Goal: Task Accomplishment & Management: Use online tool/utility

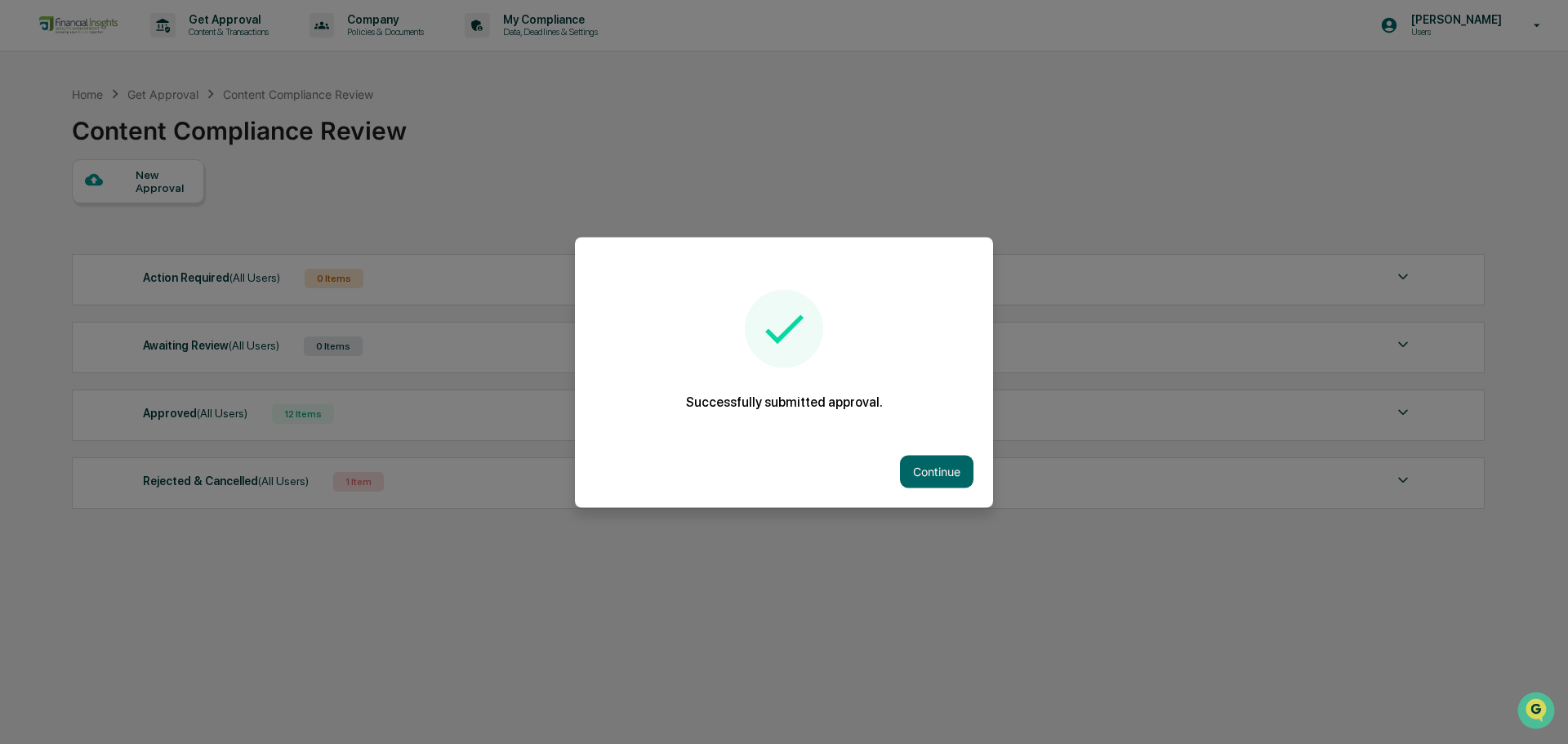
click at [940, 497] on div "Continue" at bounding box center [784, 471] width 418 height 72
click at [946, 484] on button "Continue" at bounding box center [936, 470] width 73 height 32
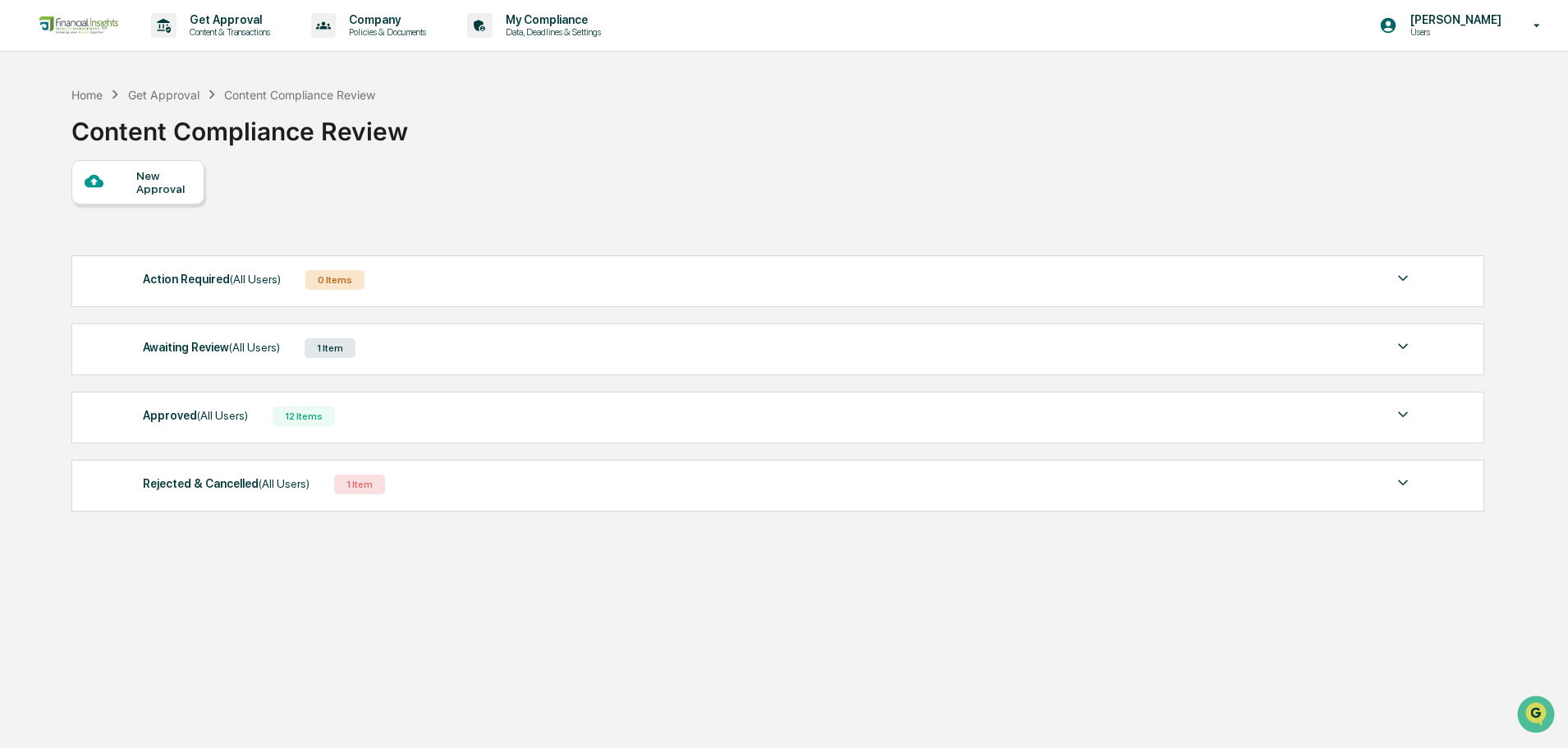
click at [242, 349] on span "(All Users)" at bounding box center [254, 347] width 51 height 13
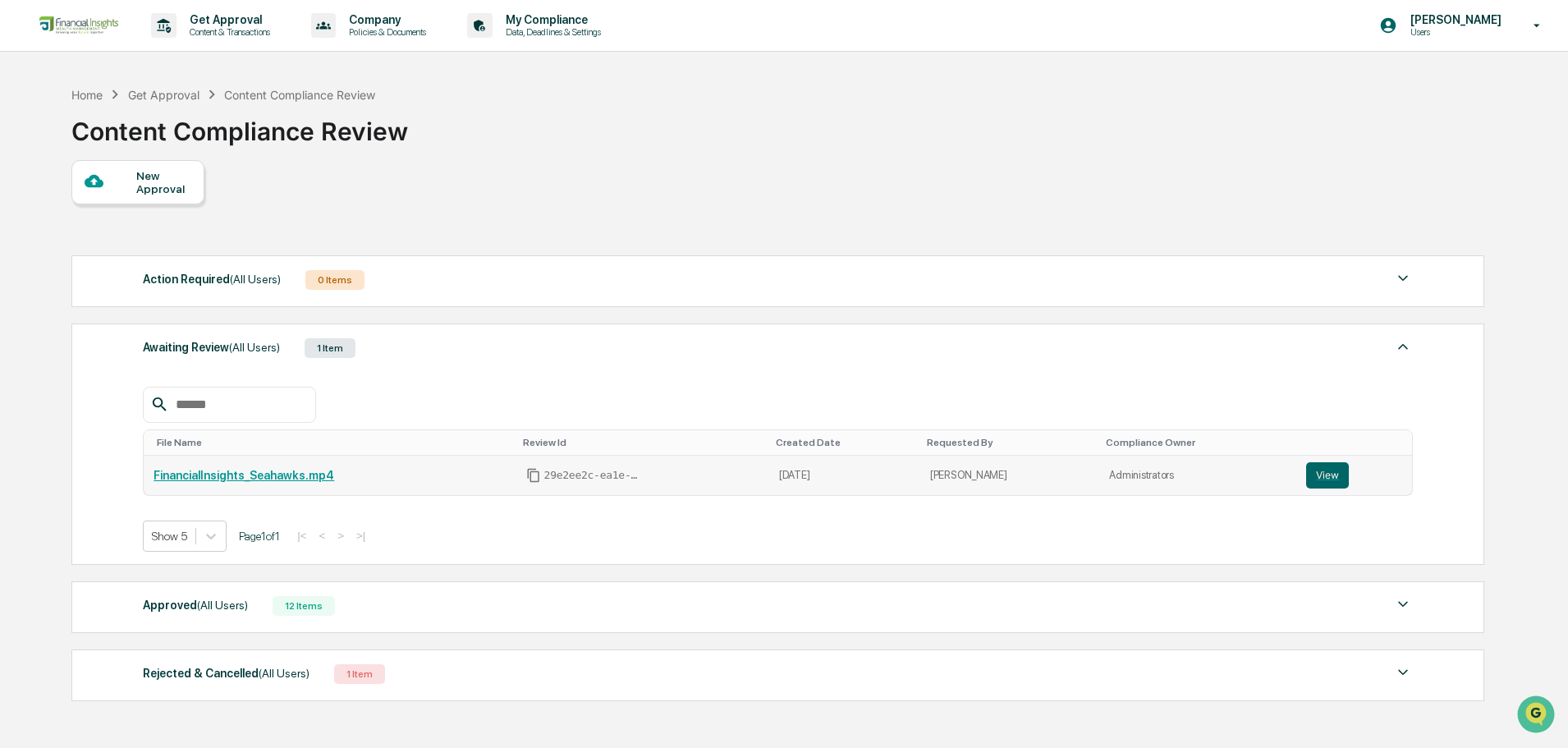
click at [284, 474] on link "FinancialInsights_Seahawks.mp4" at bounding box center [244, 475] width 181 height 13
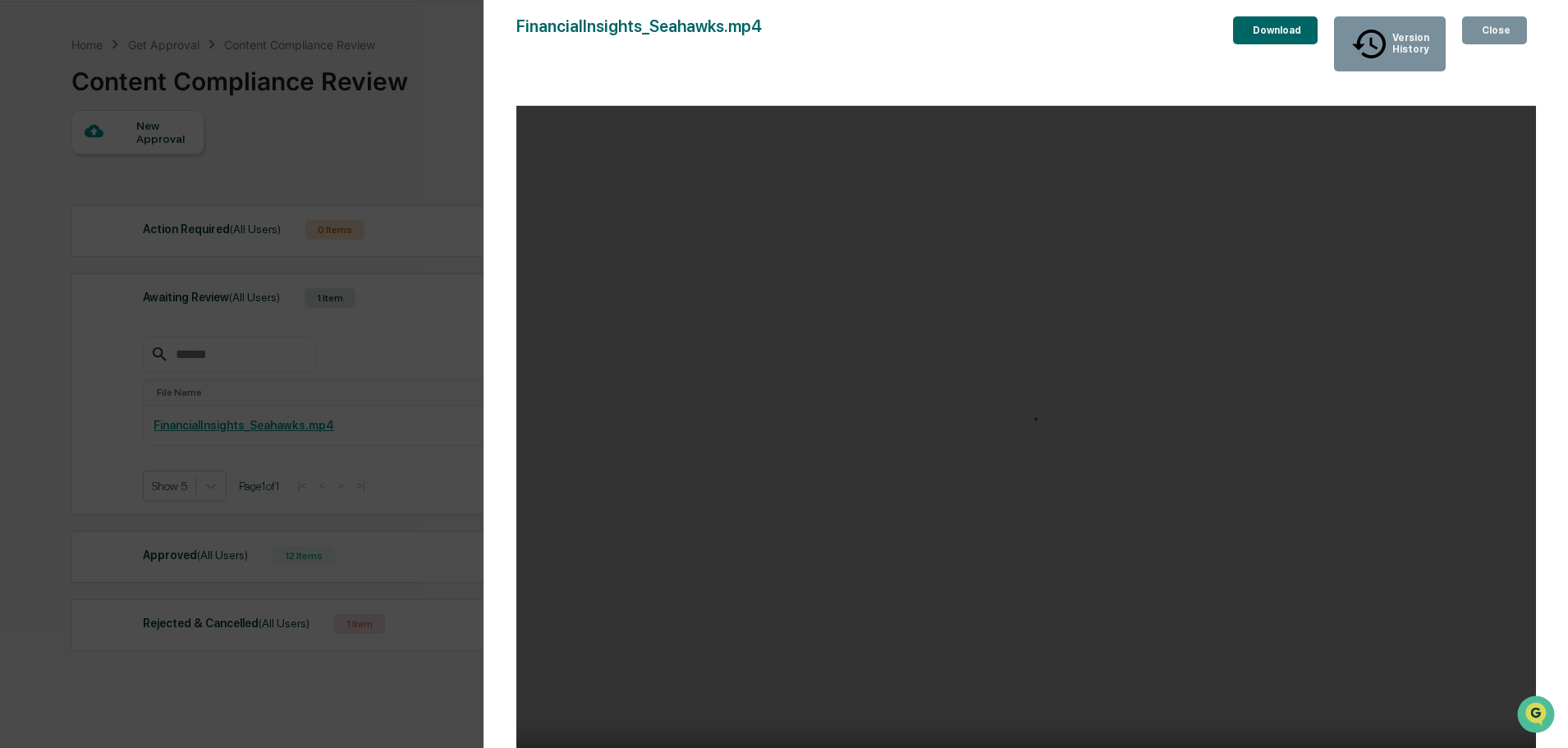
scroll to position [101, 0]
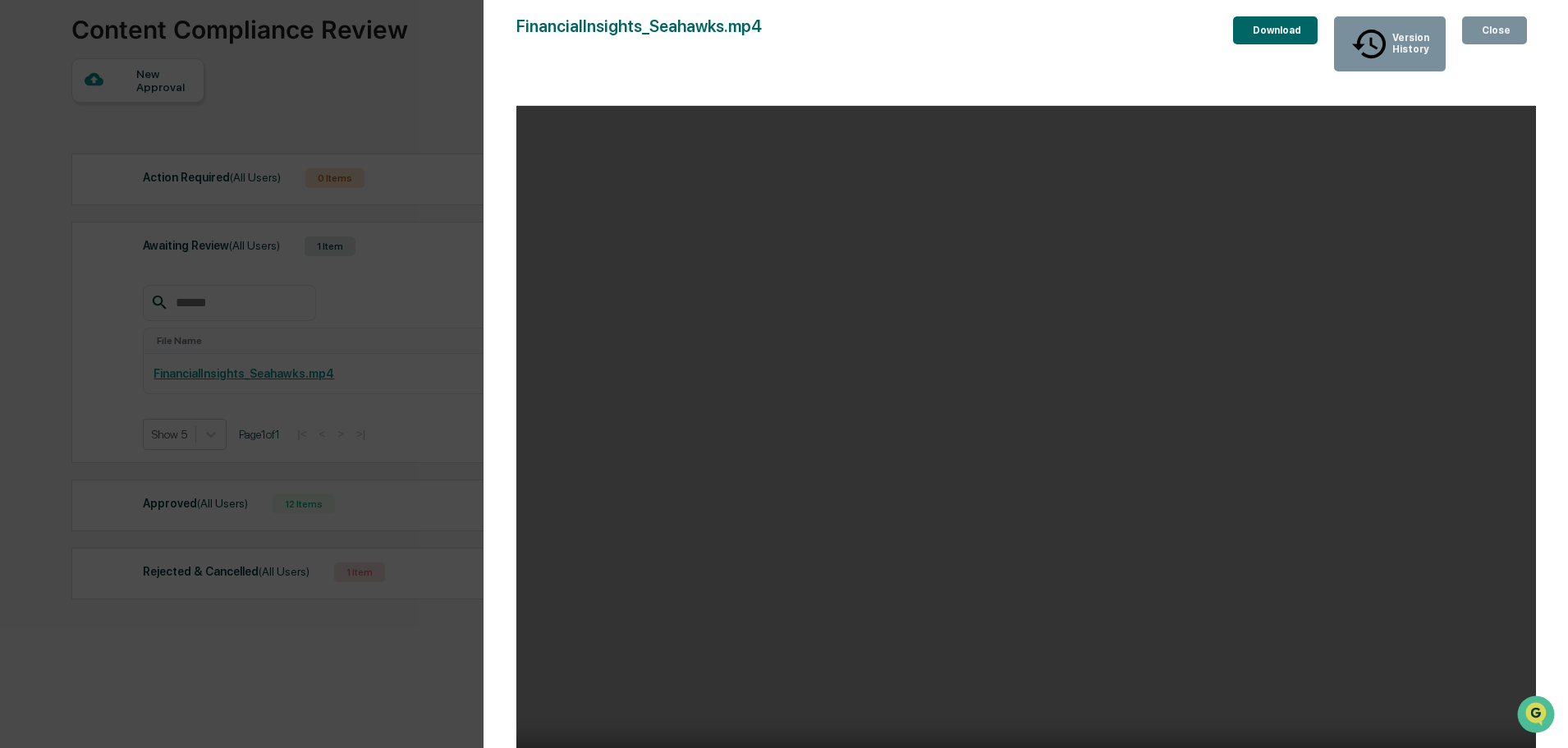
click at [1489, 25] on div "Close" at bounding box center [1494, 30] width 32 height 11
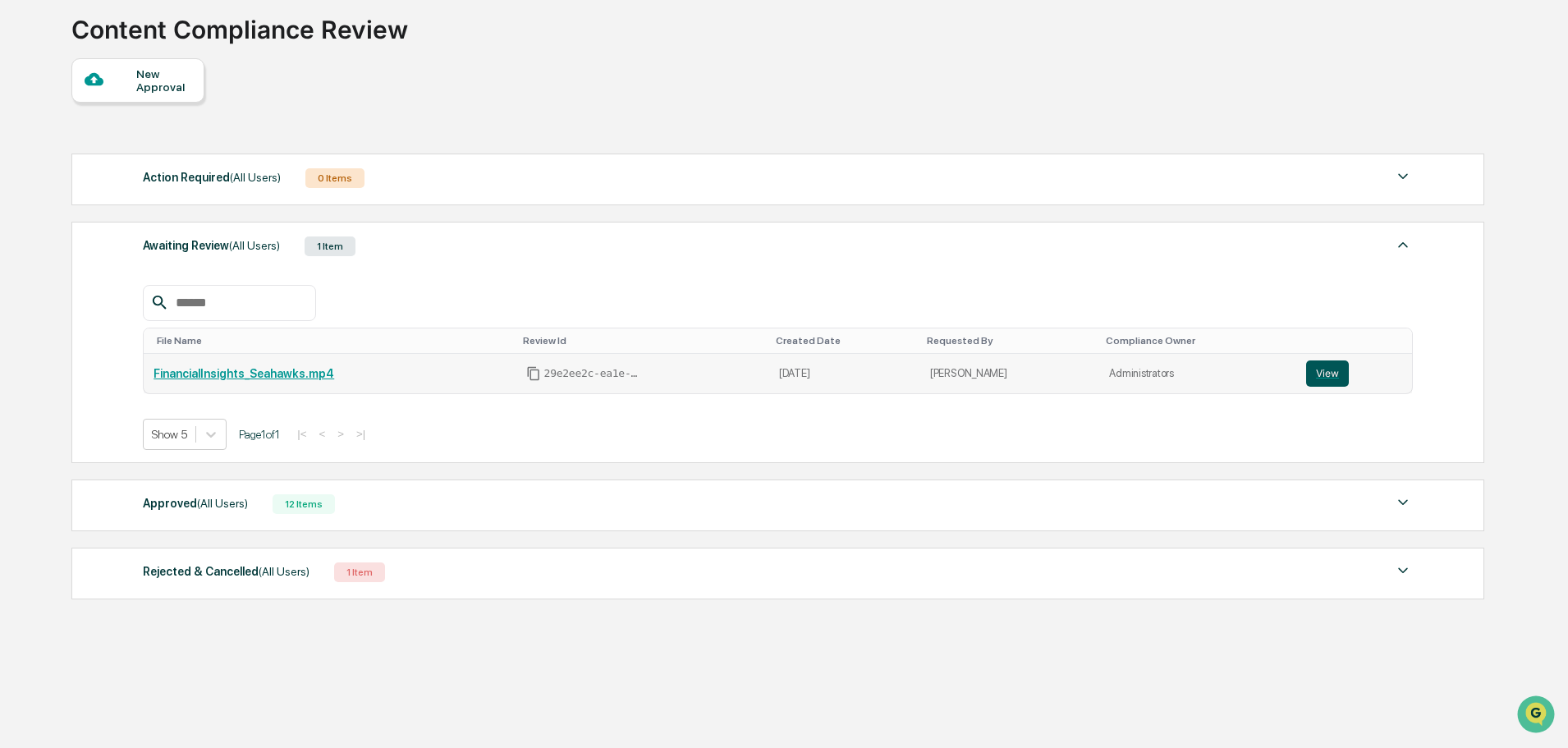
click at [1341, 373] on button "View" at bounding box center [1328, 373] width 43 height 26
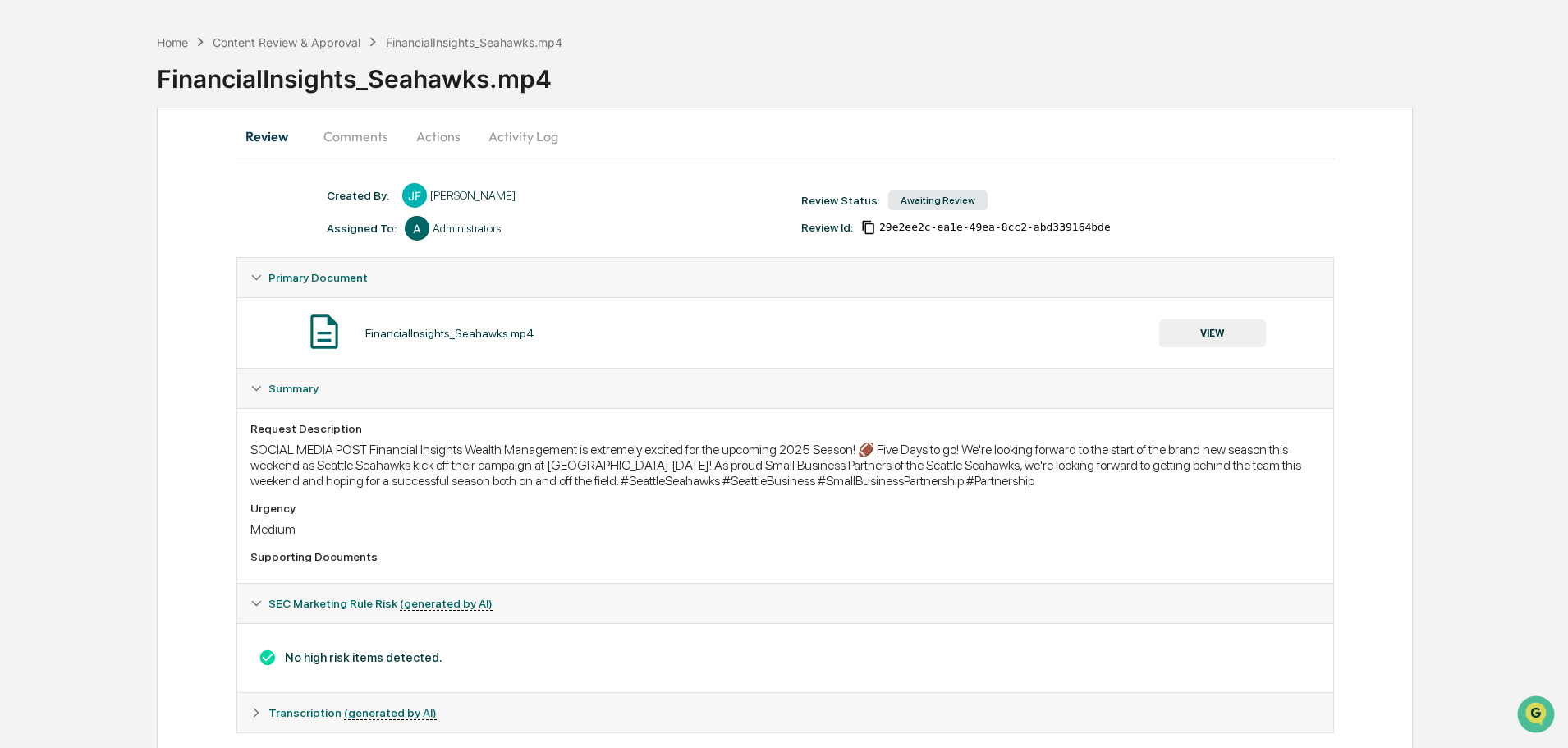
scroll to position [81, 0]
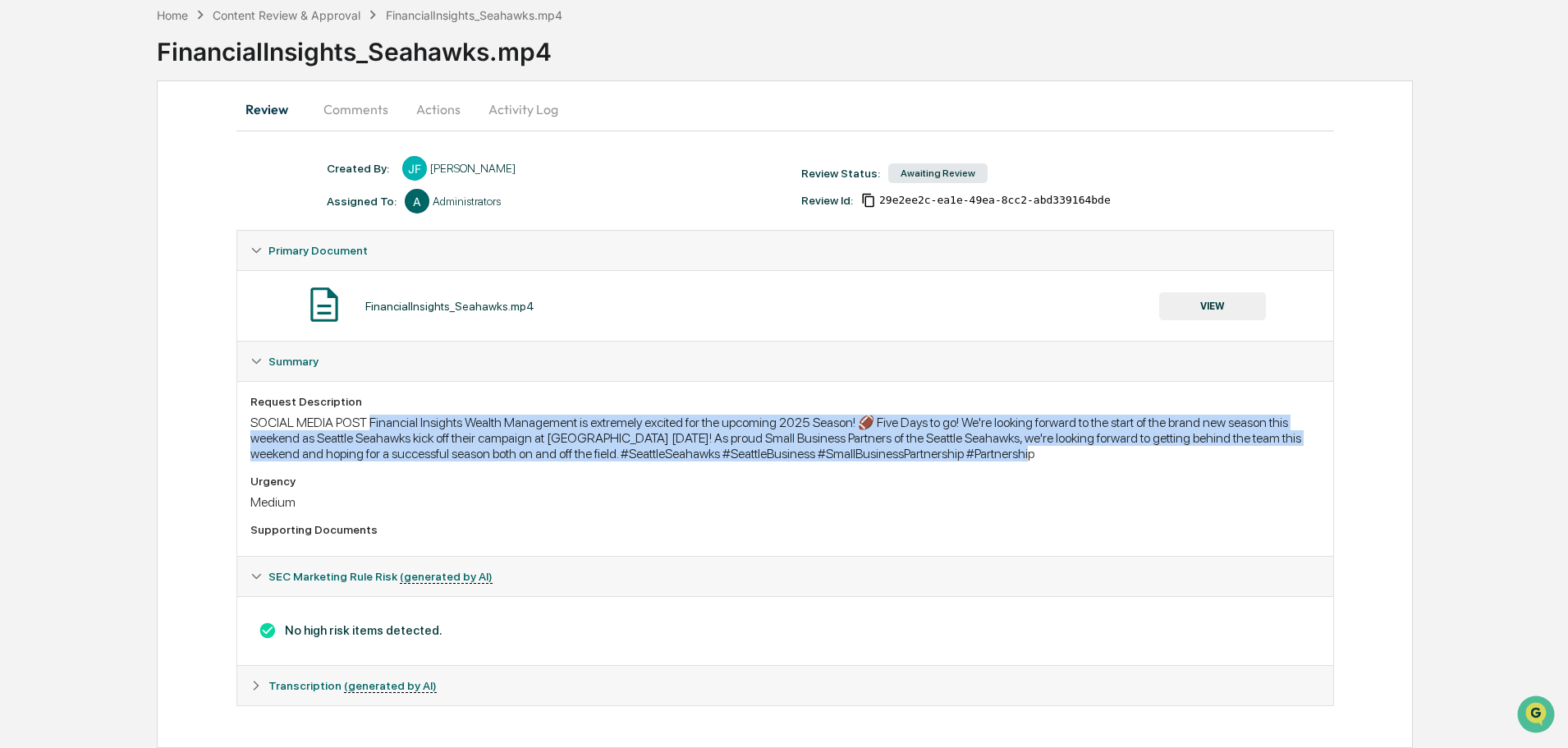
drag, startPoint x: 1059, startPoint y: 457, endPoint x: 370, endPoint y: 419, distance: 690.0
click at [370, 419] on div "SOCIAL MEDIA POST Financial Insights Wealth Management is extremely excited for…" at bounding box center [785, 438] width 1070 height 47
copy div "Financial Insights Wealth Management is extremely excited for the upcoming 2025…"
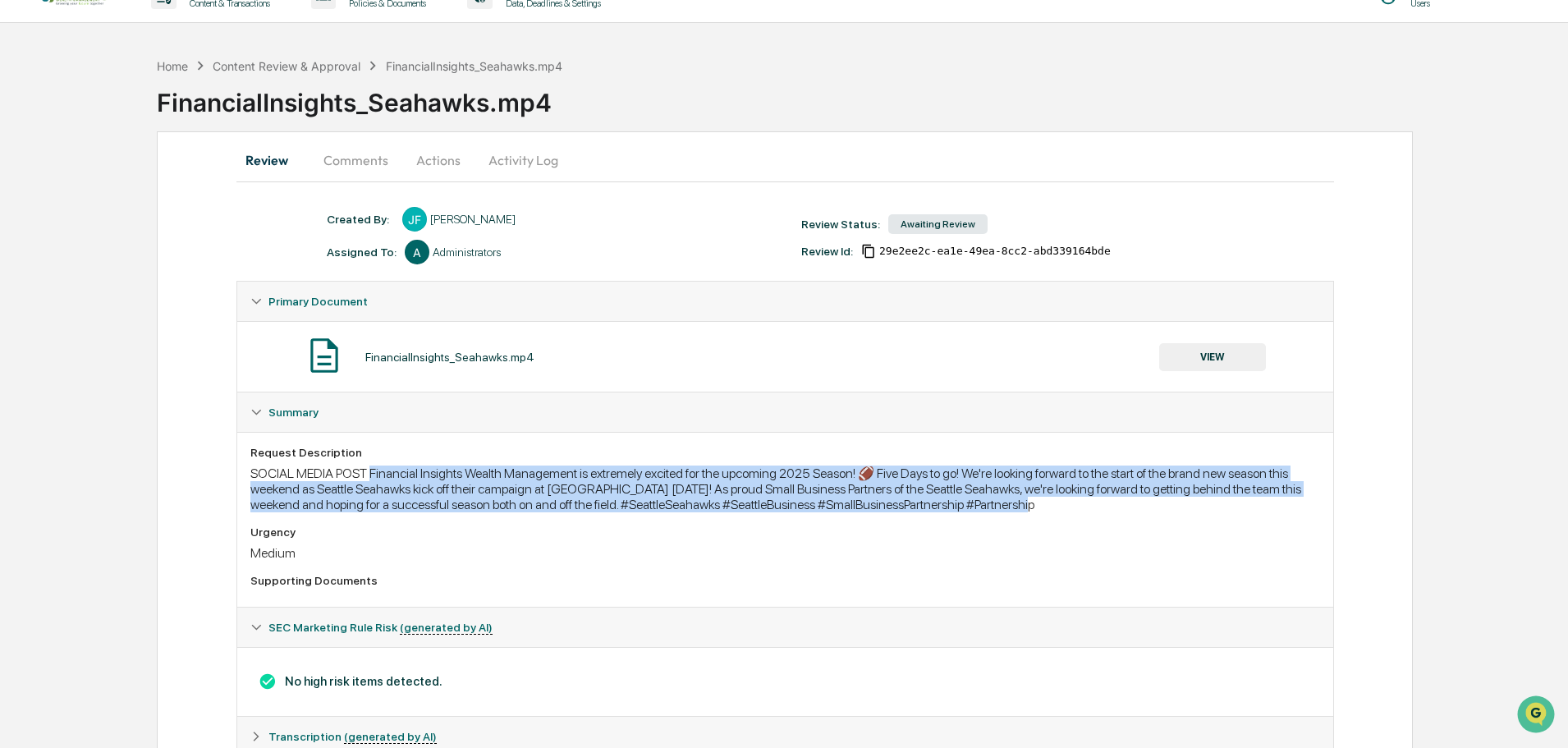
scroll to position [0, 0]
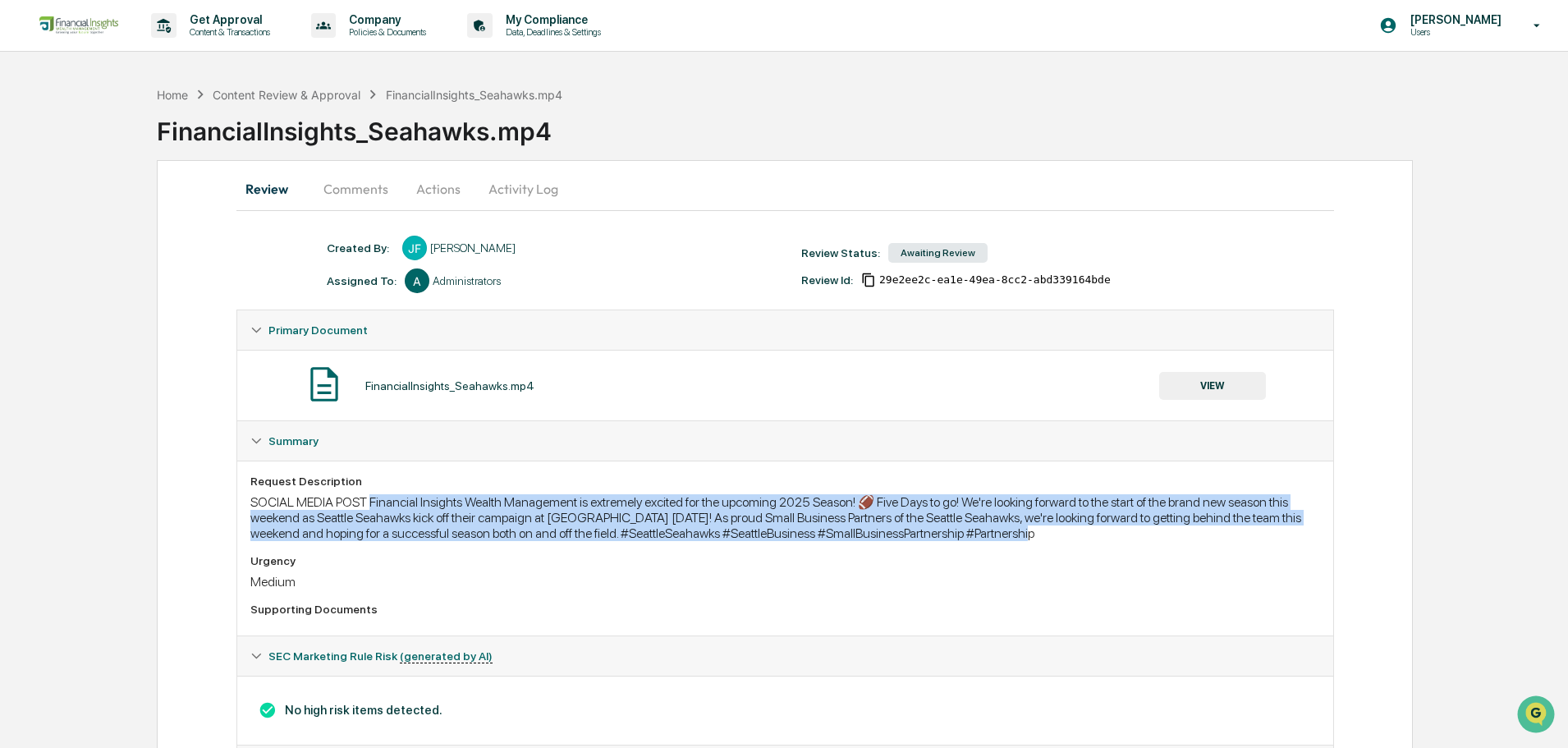
click at [446, 180] on button "Actions" at bounding box center [437, 189] width 74 height 39
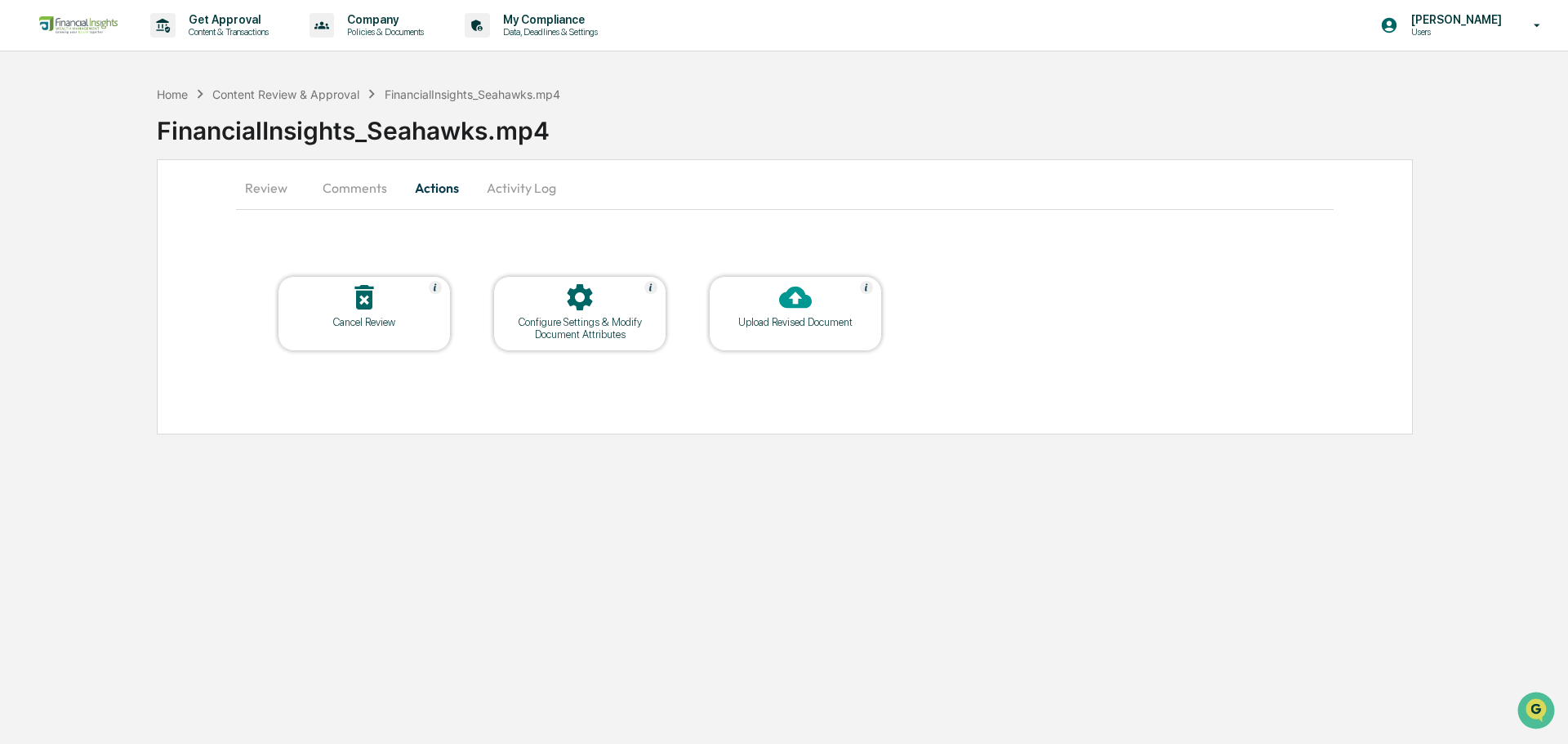
click at [317, 327] on div "Cancel Review" at bounding box center [364, 321] width 147 height 12
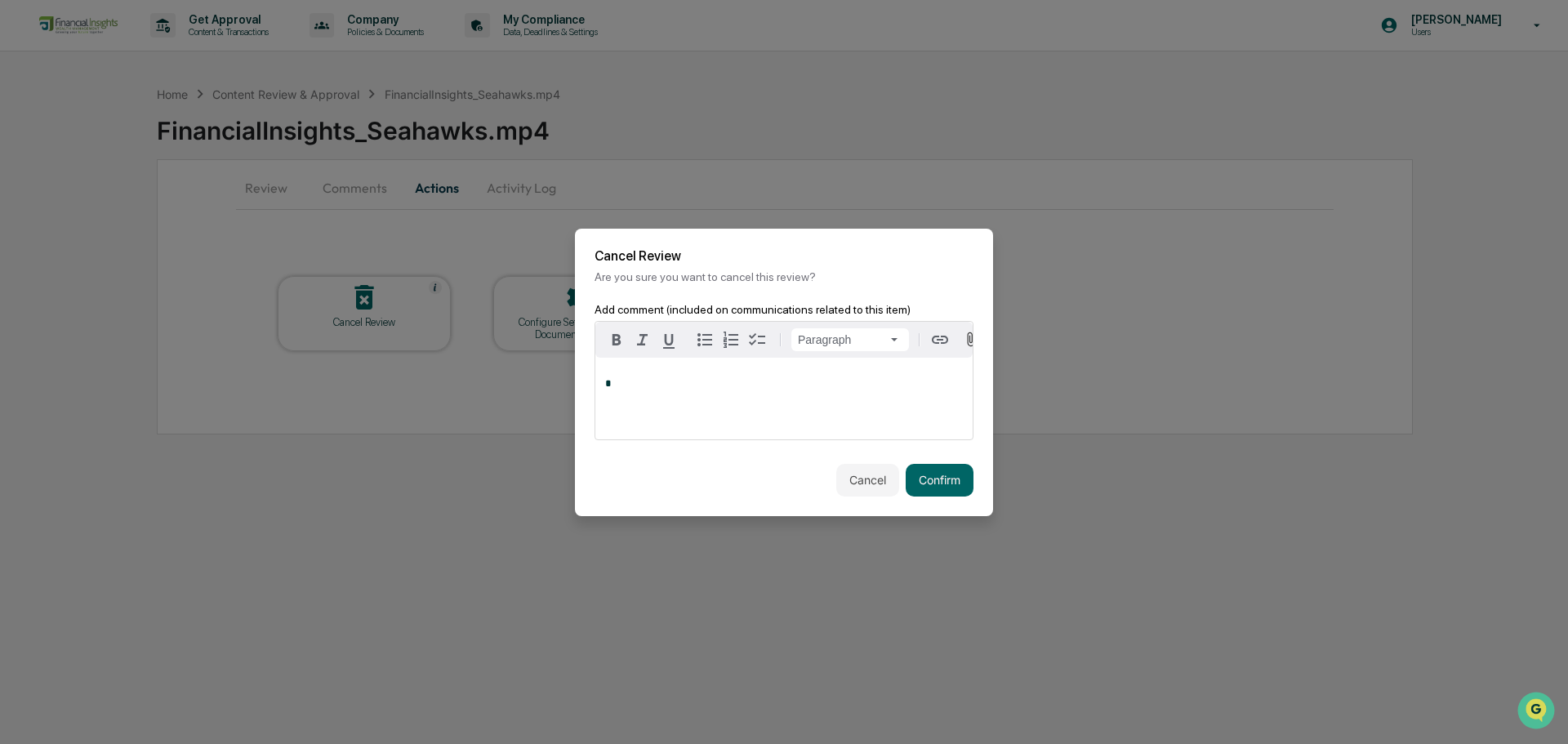
click at [869, 496] on button "Cancel" at bounding box center [868, 479] width 63 height 32
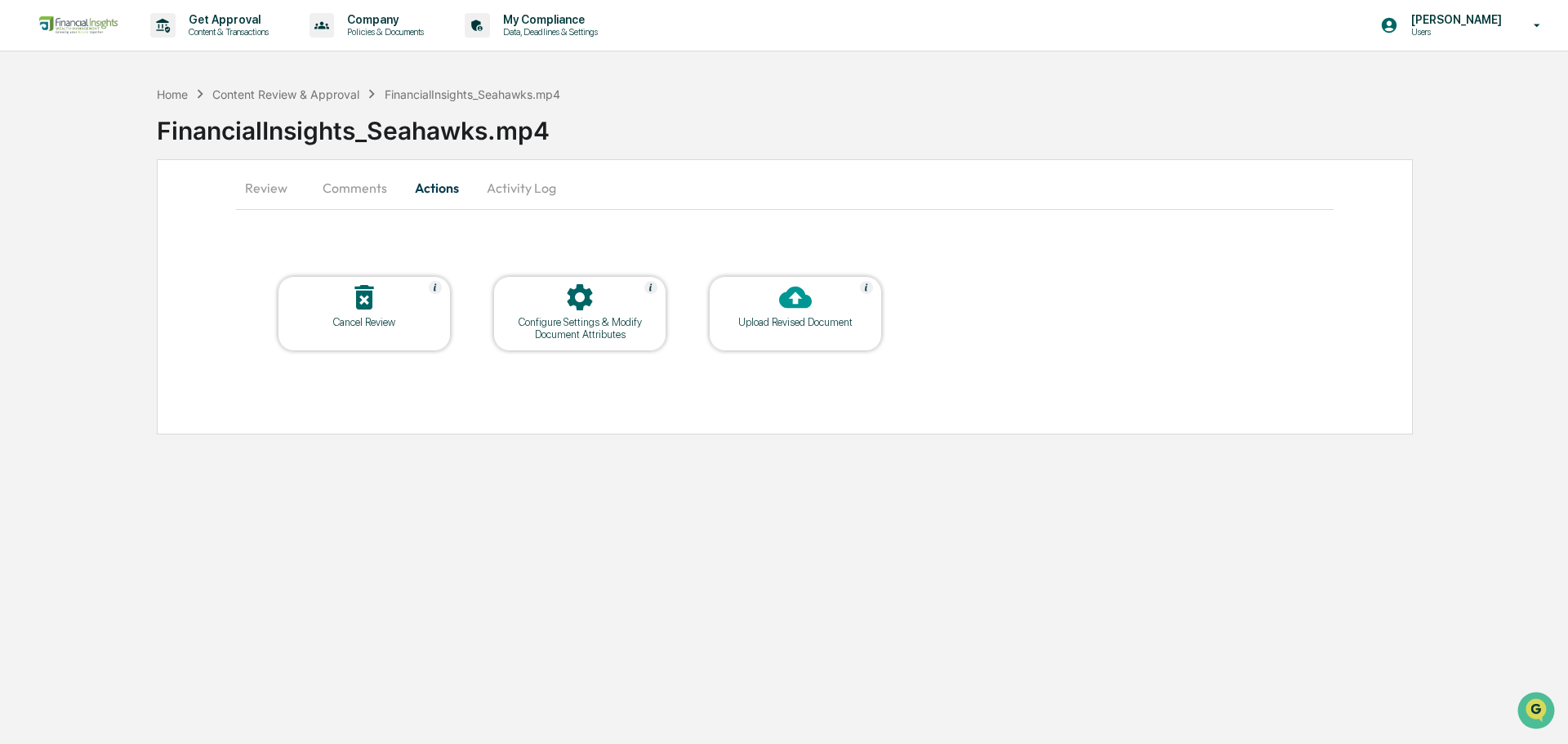
click at [500, 184] on button "Activity Log" at bounding box center [521, 188] width 95 height 39
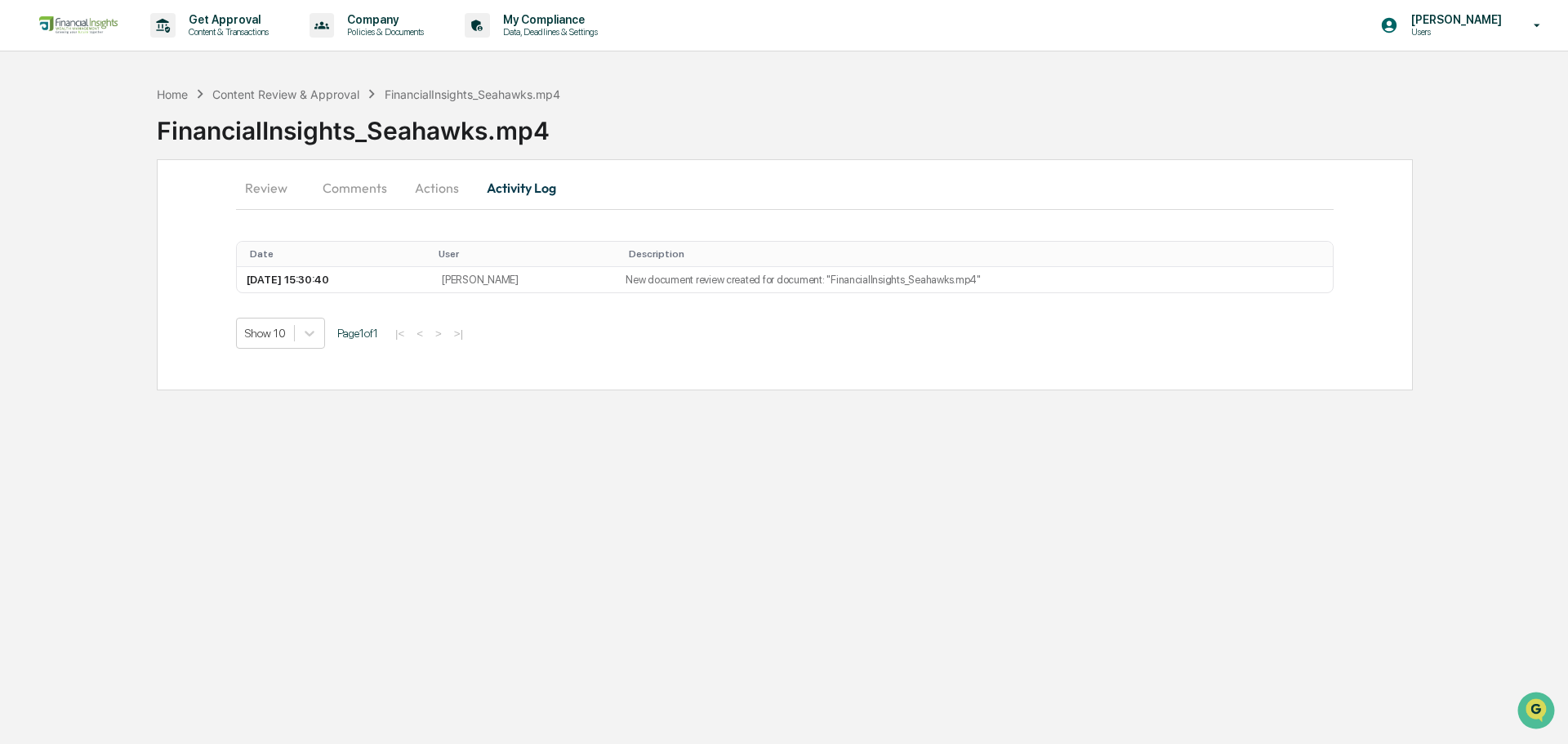
click at [330, 184] on button "Comments" at bounding box center [355, 188] width 91 height 39
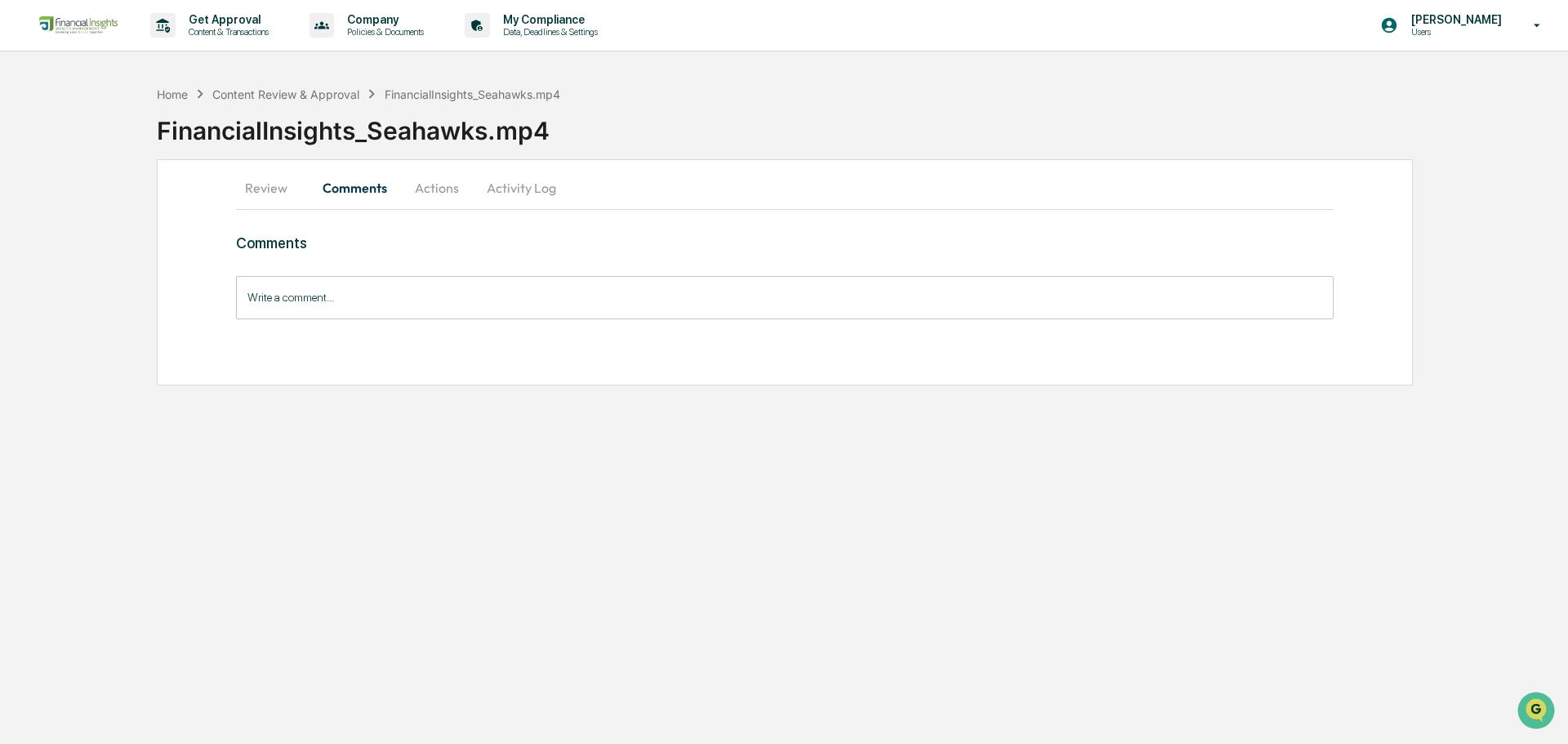
click at [451, 190] on button "Actions" at bounding box center [436, 188] width 73 height 39
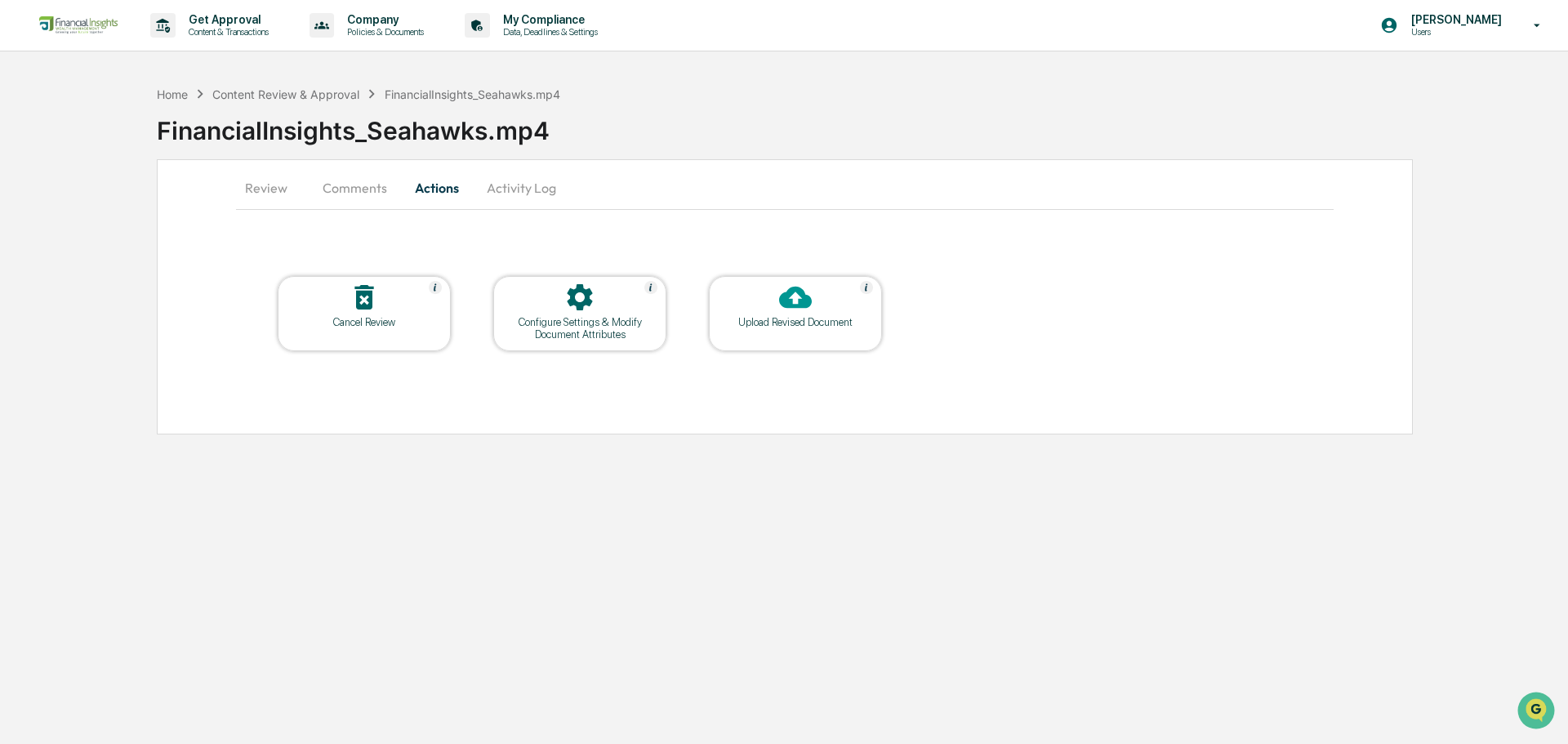
click at [336, 181] on button "Comments" at bounding box center [355, 188] width 91 height 39
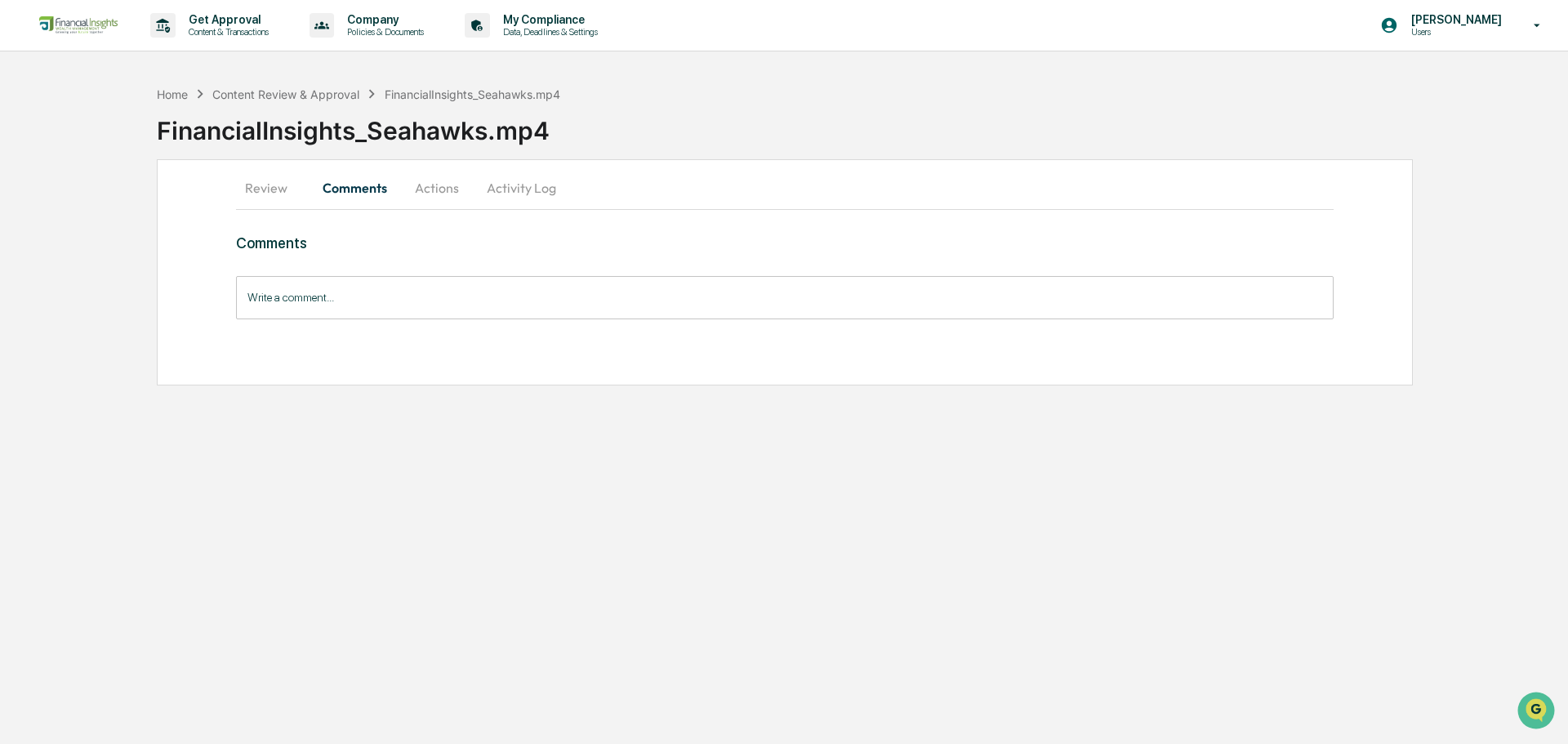
click at [273, 191] on button "Review" at bounding box center [272, 188] width 73 height 39
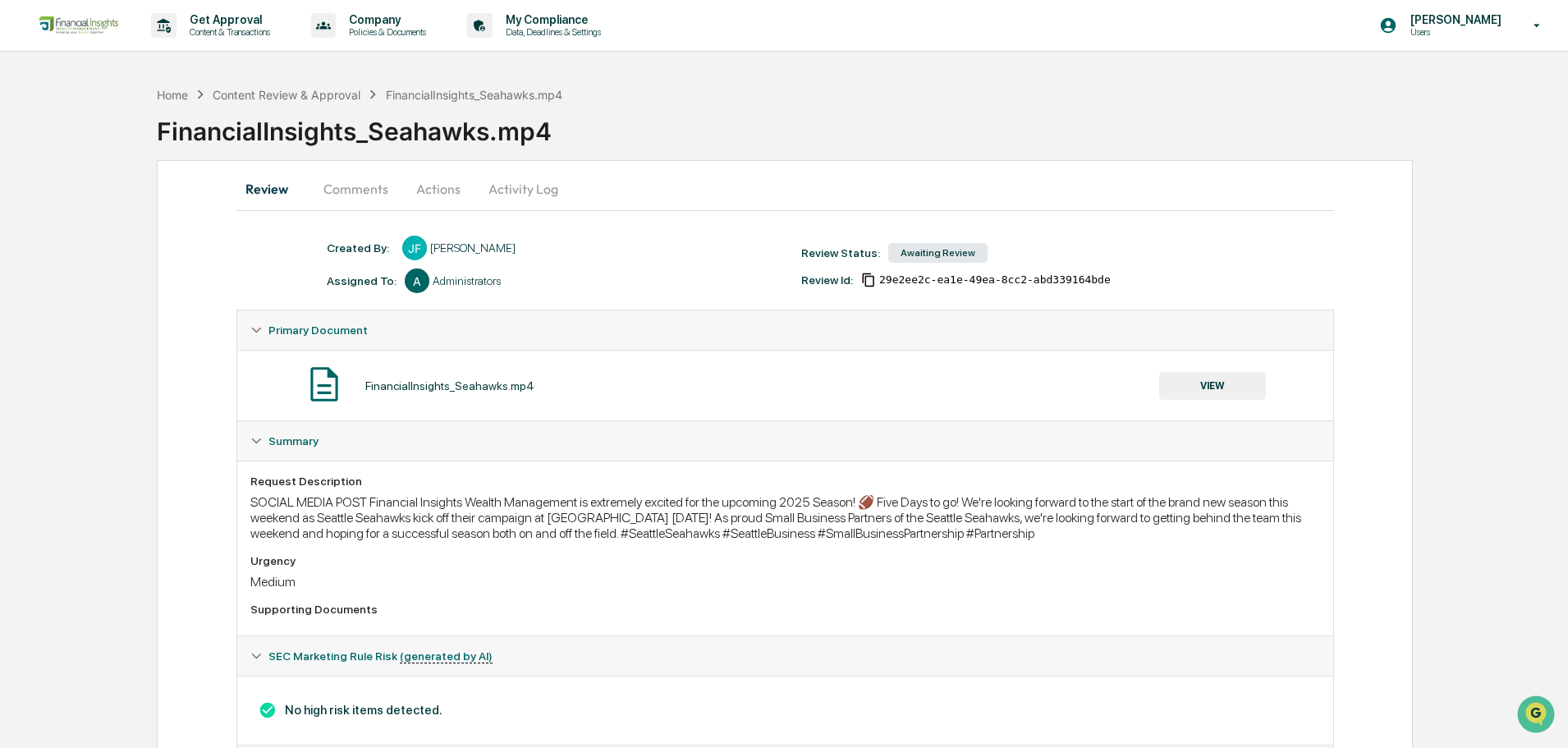
click at [1213, 378] on button "VIEW" at bounding box center [1213, 386] width 107 height 28
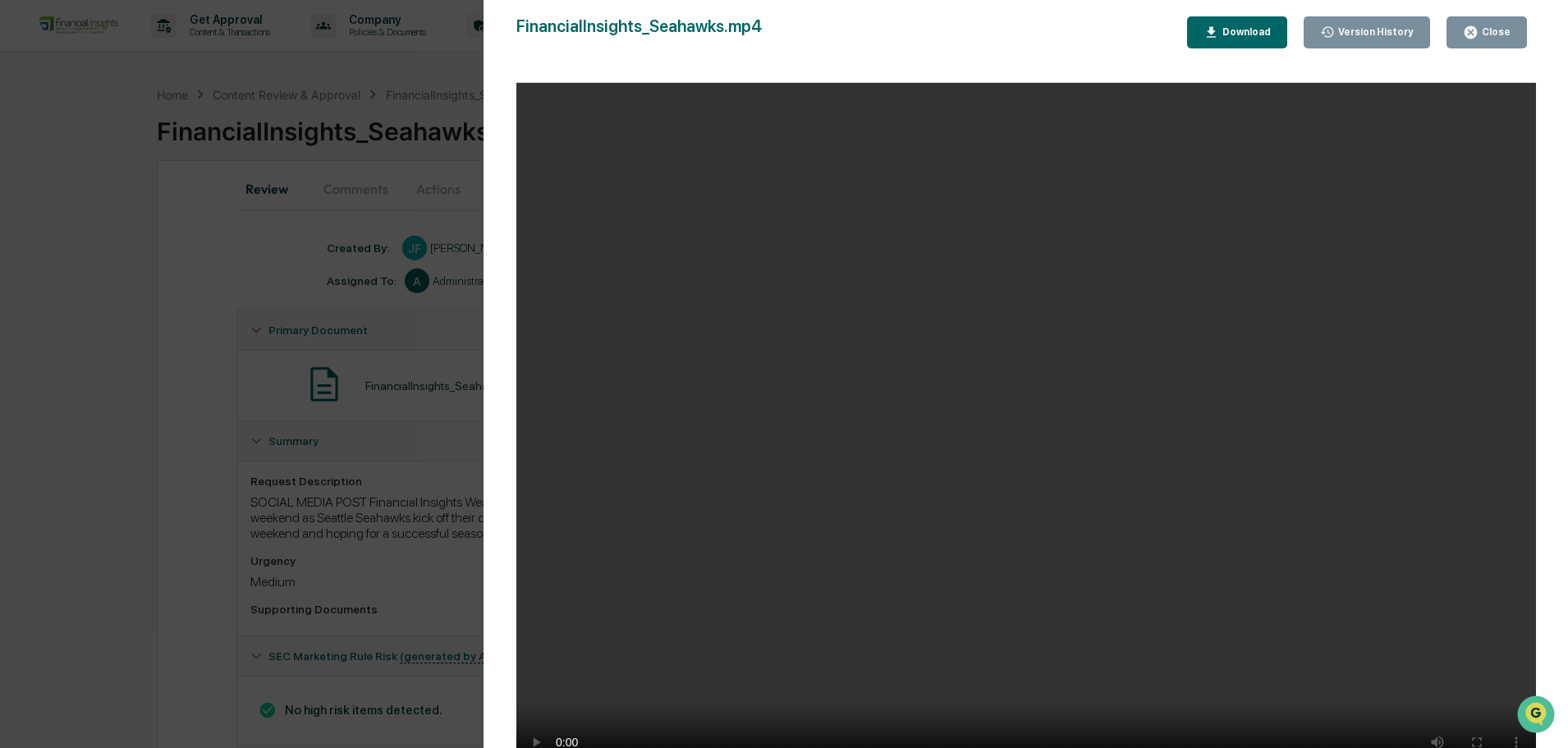
click at [1500, 26] on div "Close" at bounding box center [1494, 32] width 32 height 11
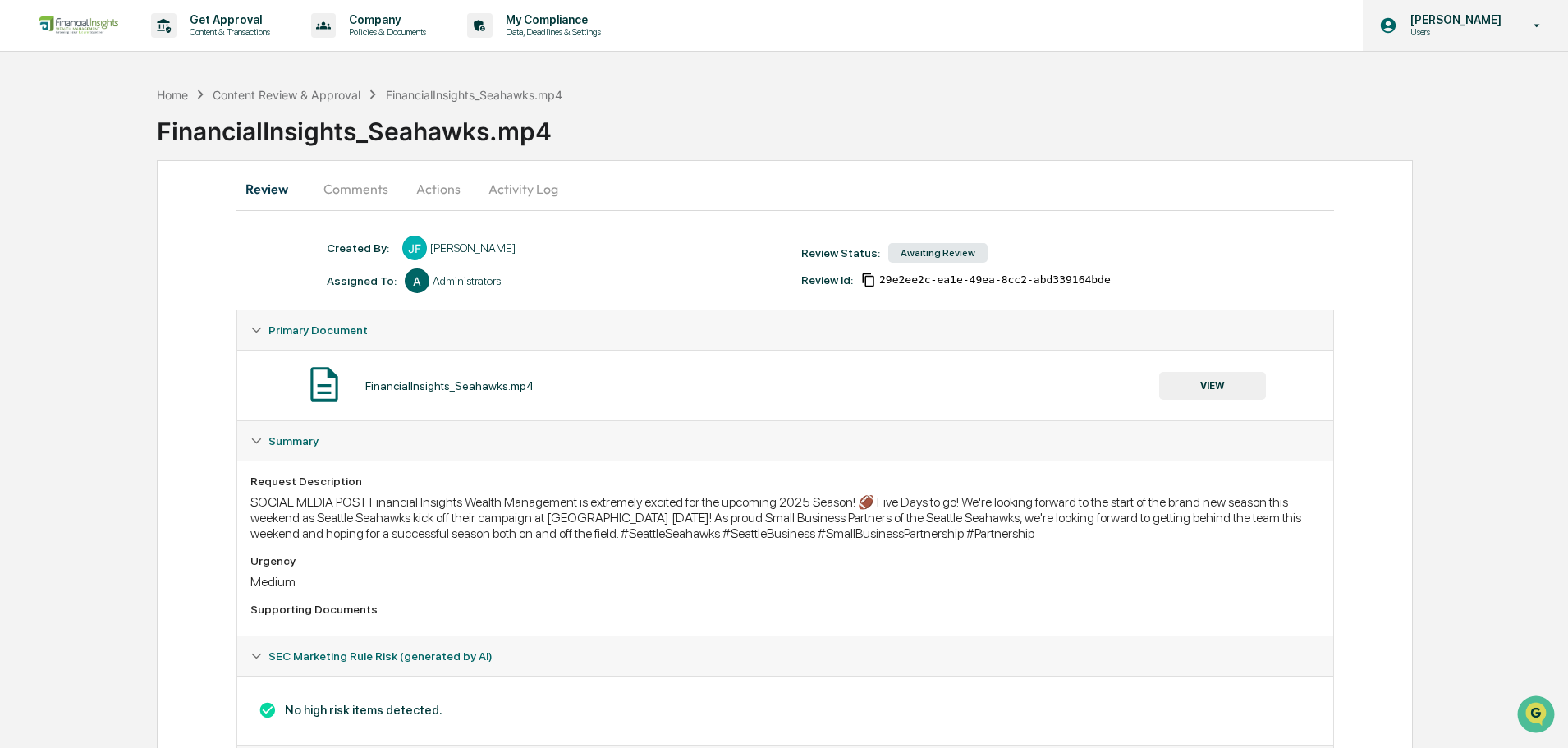
click at [1472, 23] on p "[PERSON_NAME]" at bounding box center [1454, 20] width 113 height 13
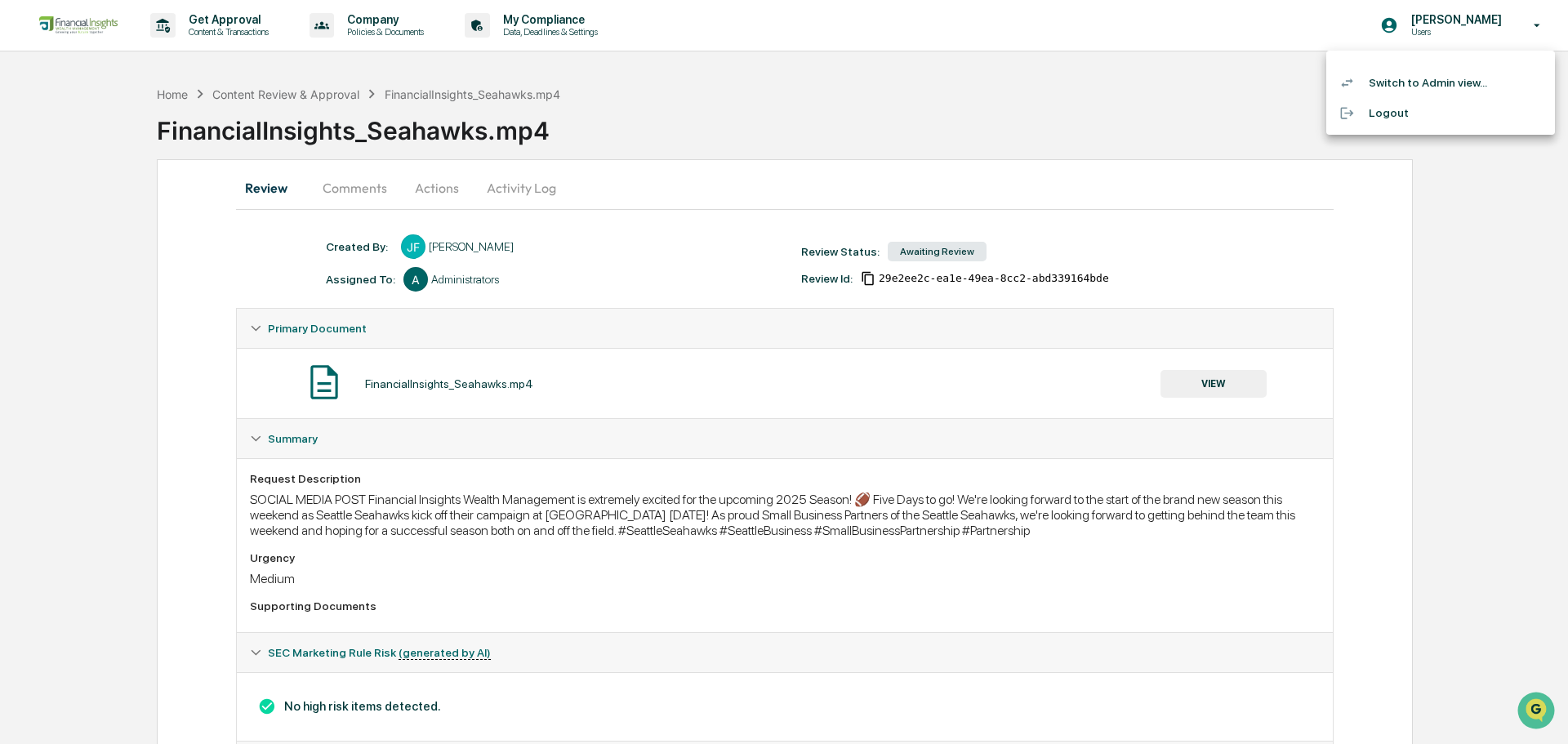
click at [1448, 86] on li "Switch to Admin view..." at bounding box center [1440, 82] width 229 height 31
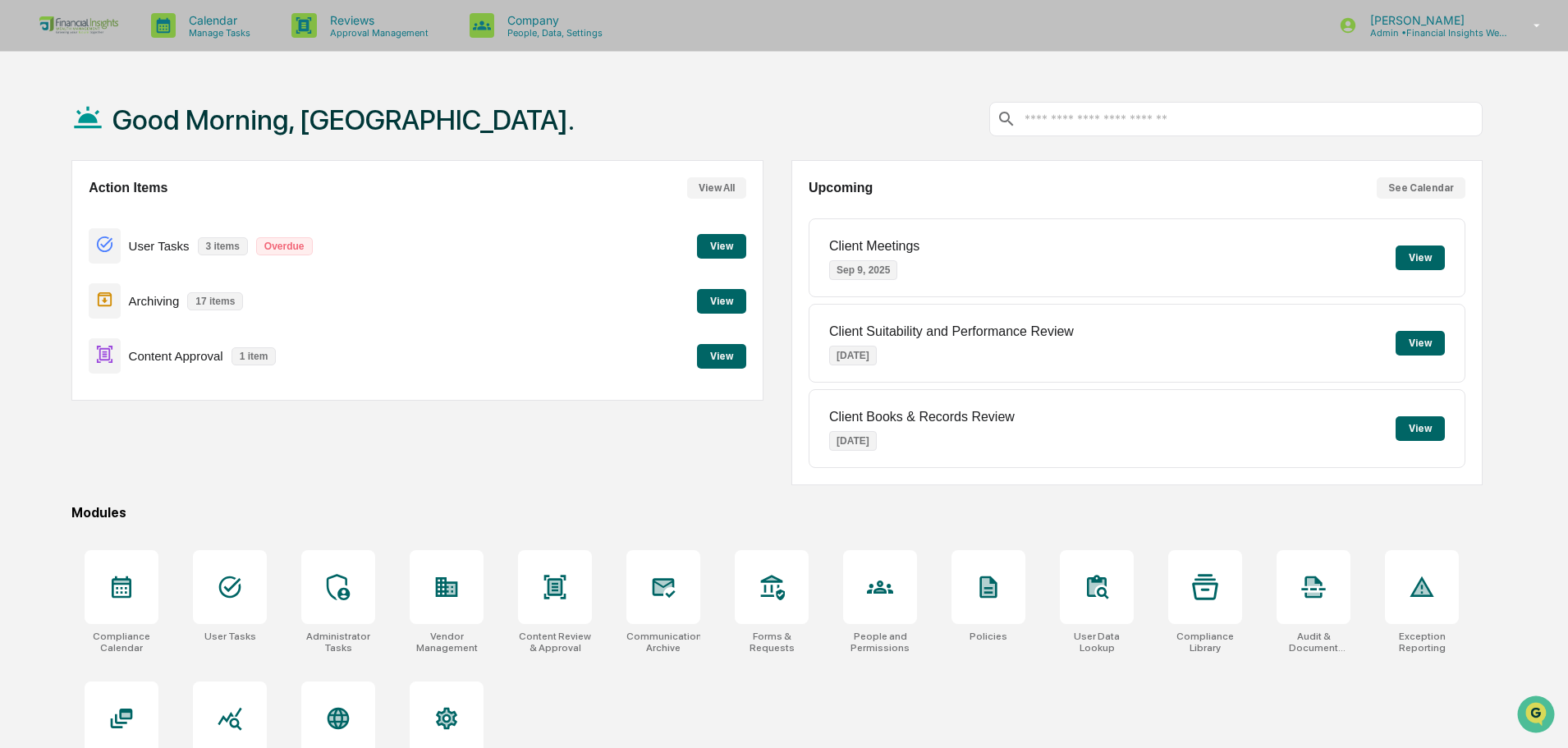
click at [710, 354] on button "View" at bounding box center [721, 356] width 49 height 24
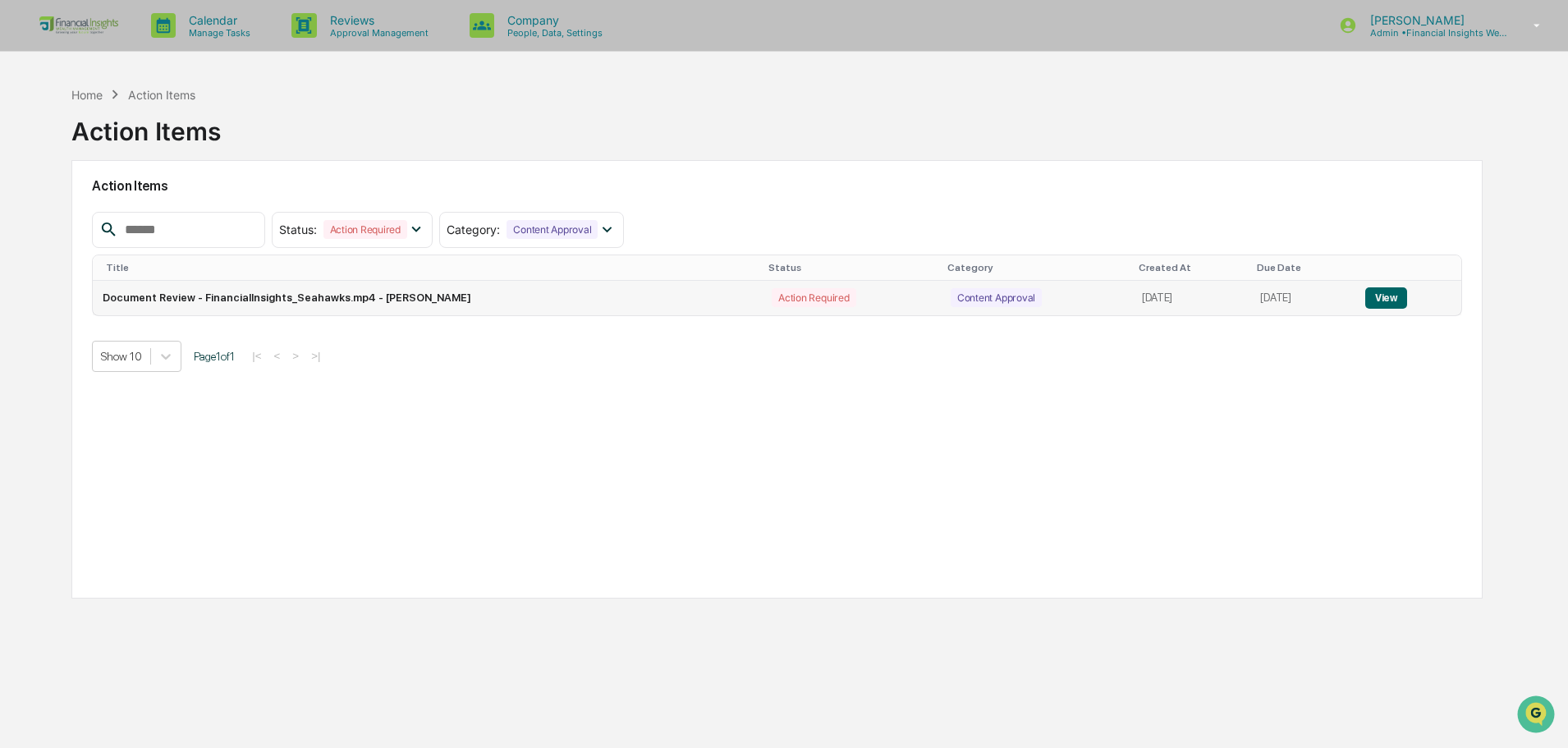
click at [1385, 297] on button "View" at bounding box center [1386, 298] width 42 height 21
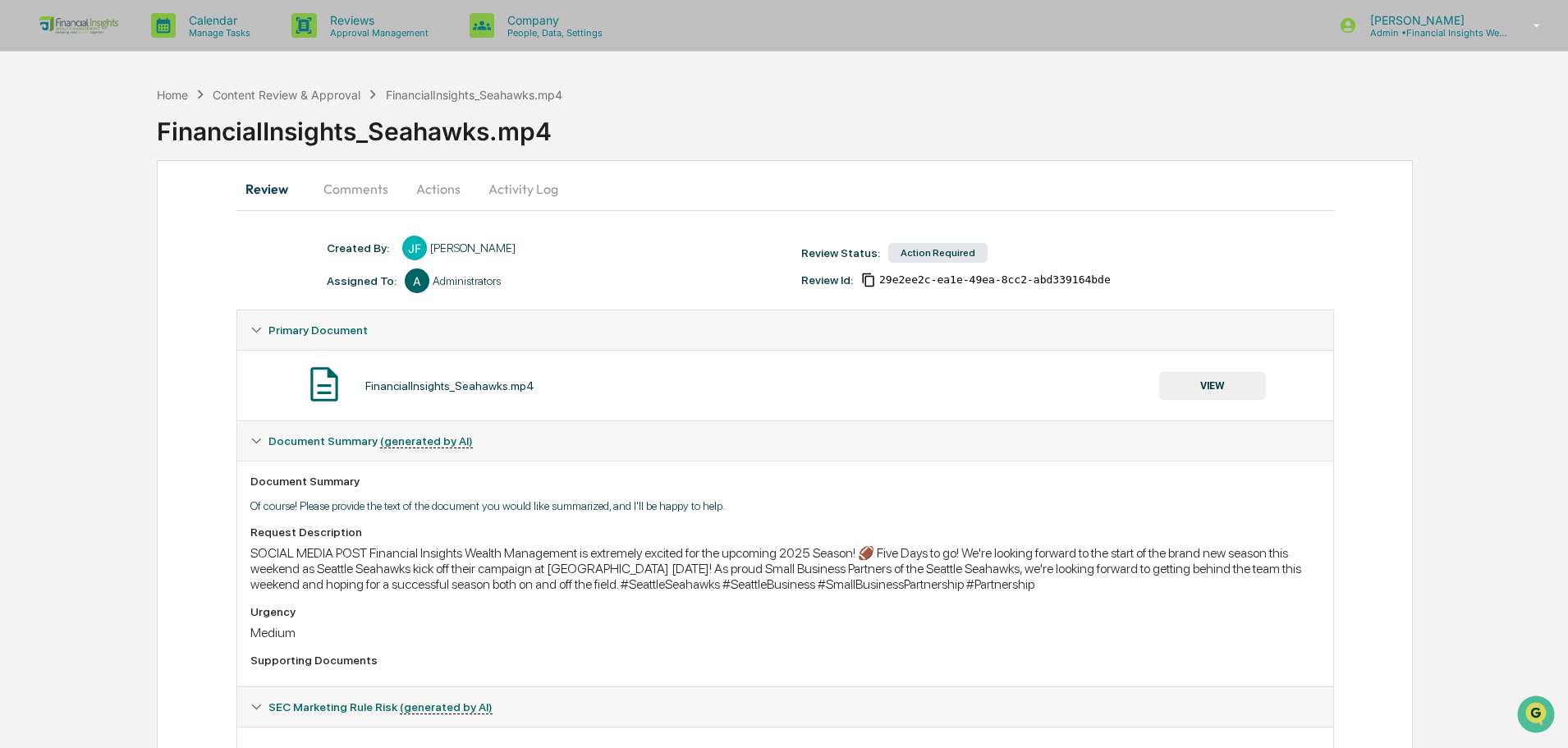
click at [487, 195] on button "Activity Log" at bounding box center [523, 189] width 96 height 39
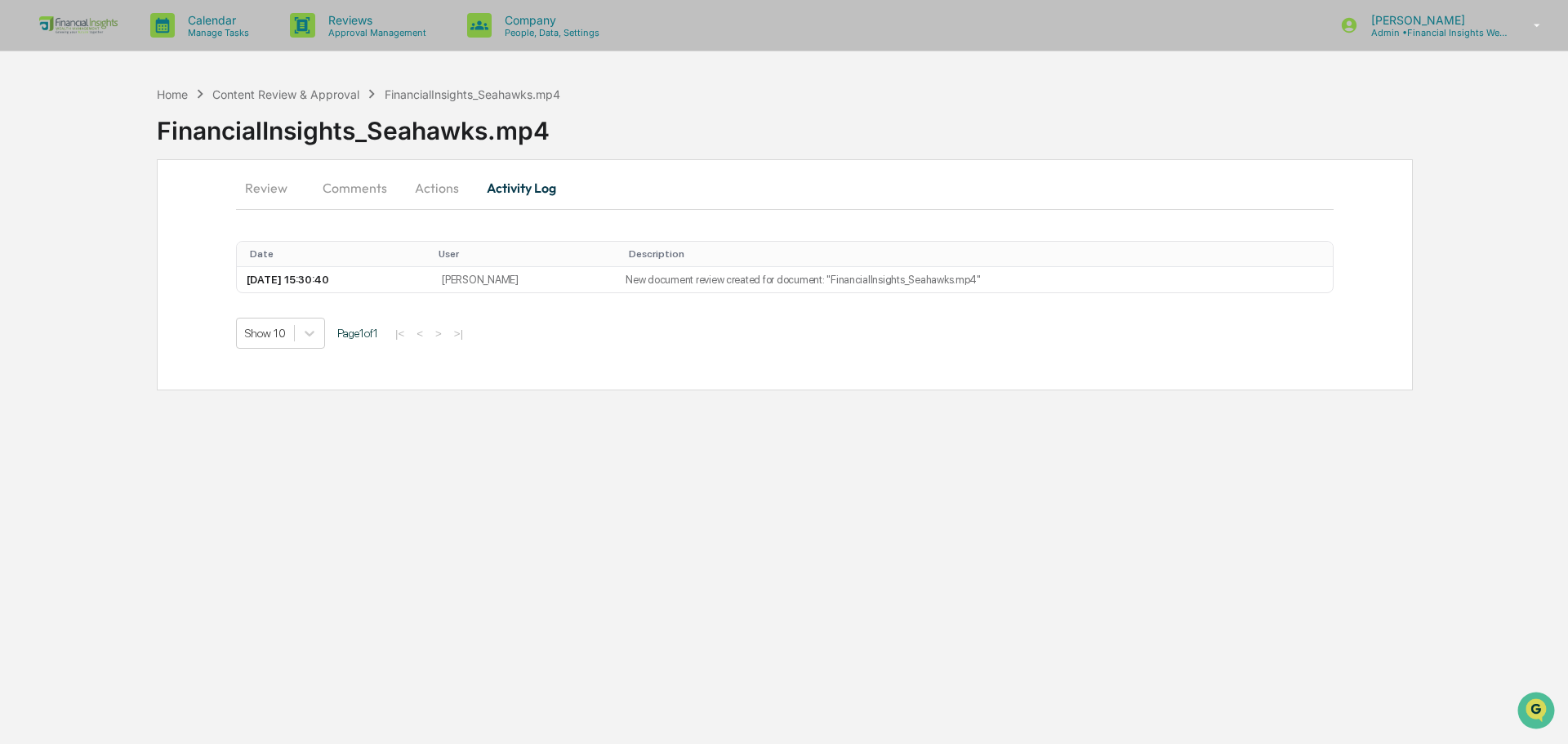
click at [436, 184] on button "Actions" at bounding box center [436, 188] width 73 height 39
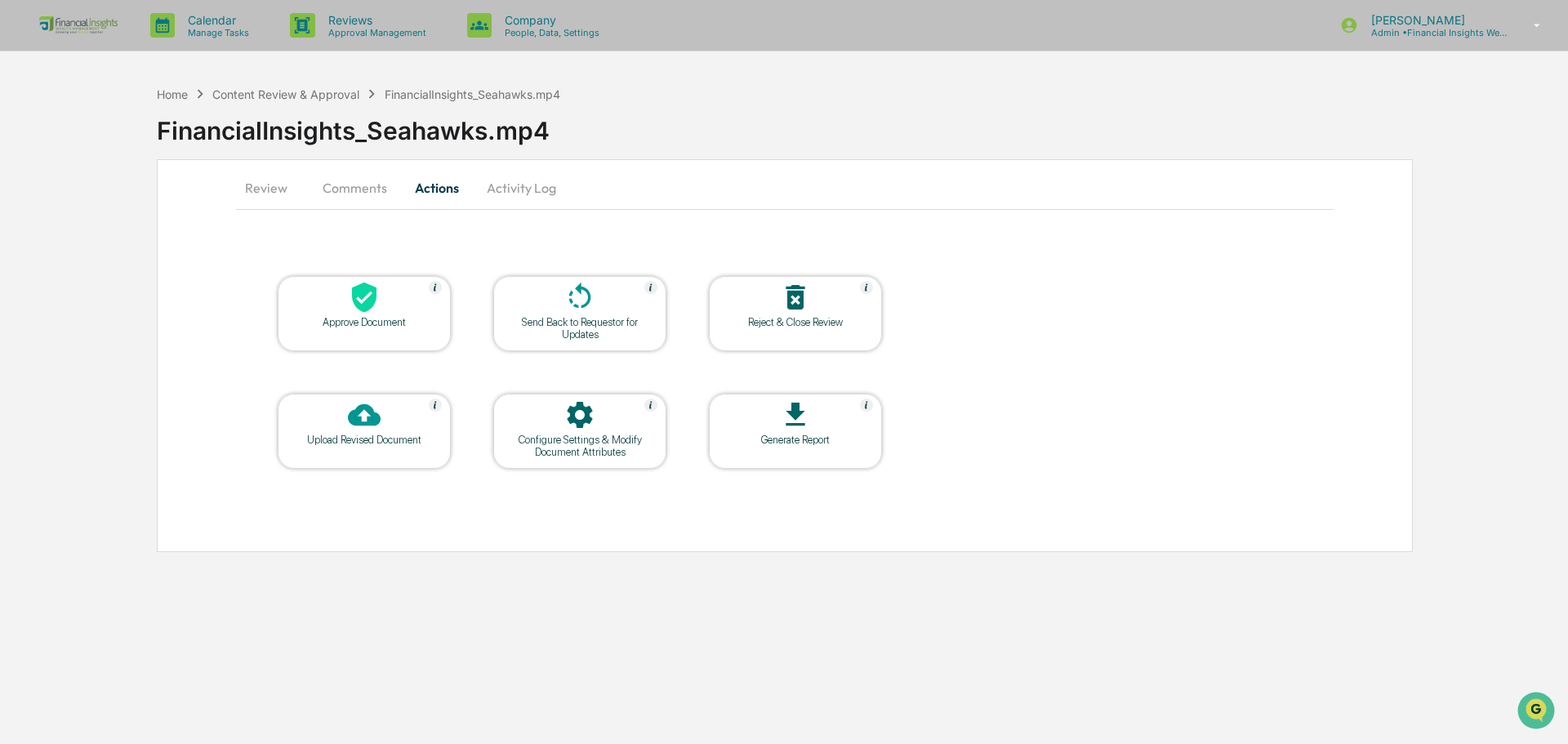
click at [371, 323] on div "Approve Document" at bounding box center [364, 321] width 147 height 12
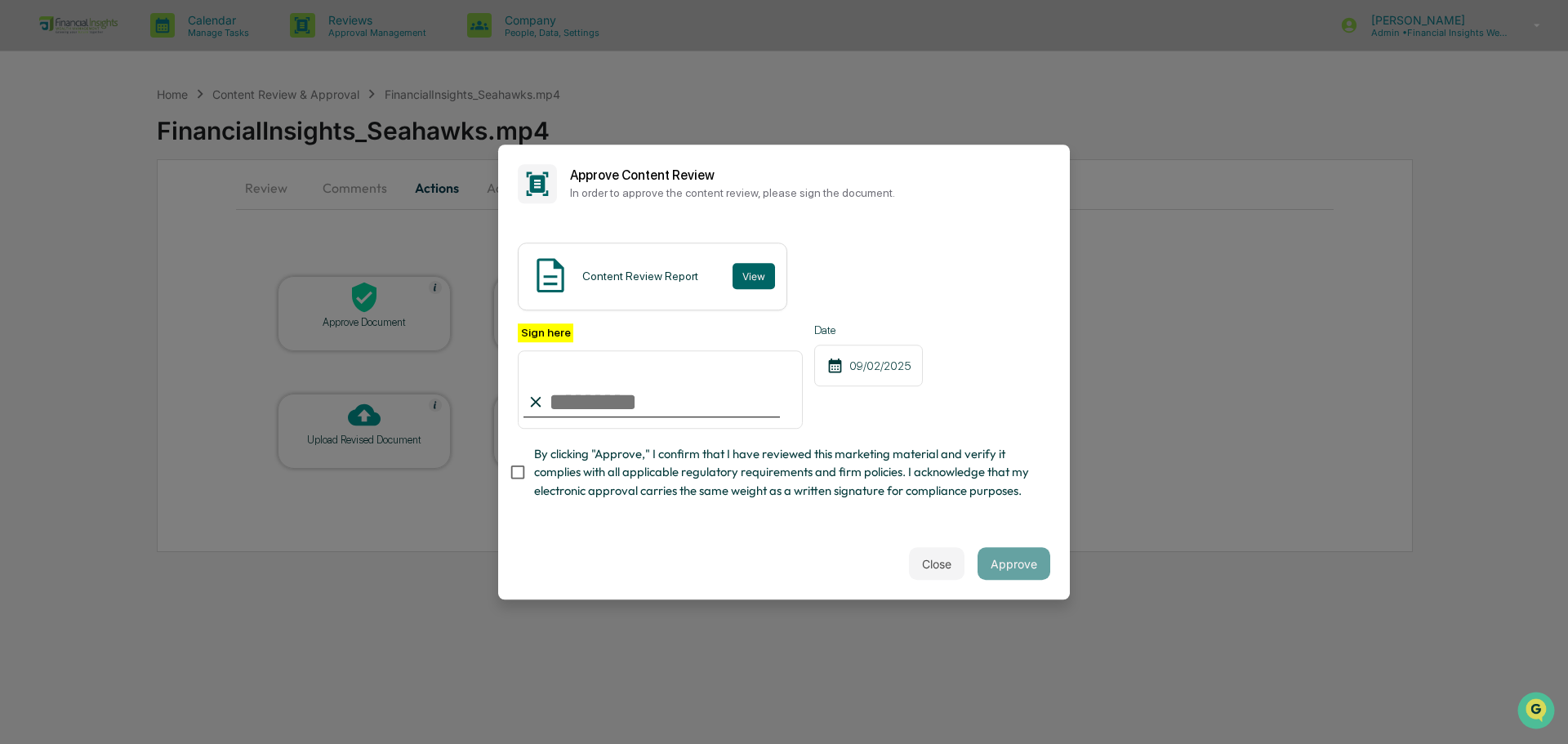
click at [652, 404] on input "Sign here" at bounding box center [660, 390] width 285 height 79
type input "**********"
click at [750, 278] on button "View" at bounding box center [753, 276] width 43 height 26
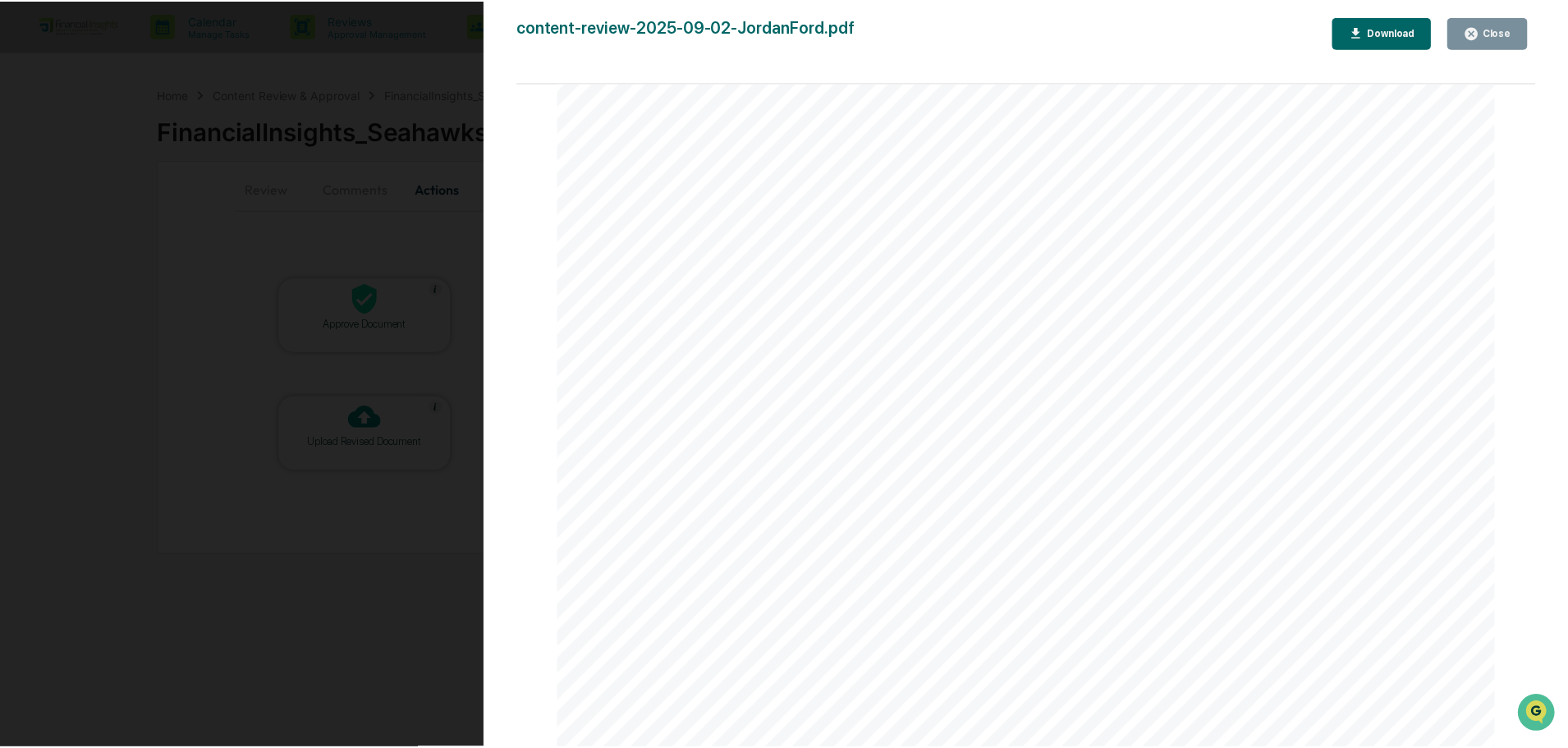
scroll to position [1806, 0]
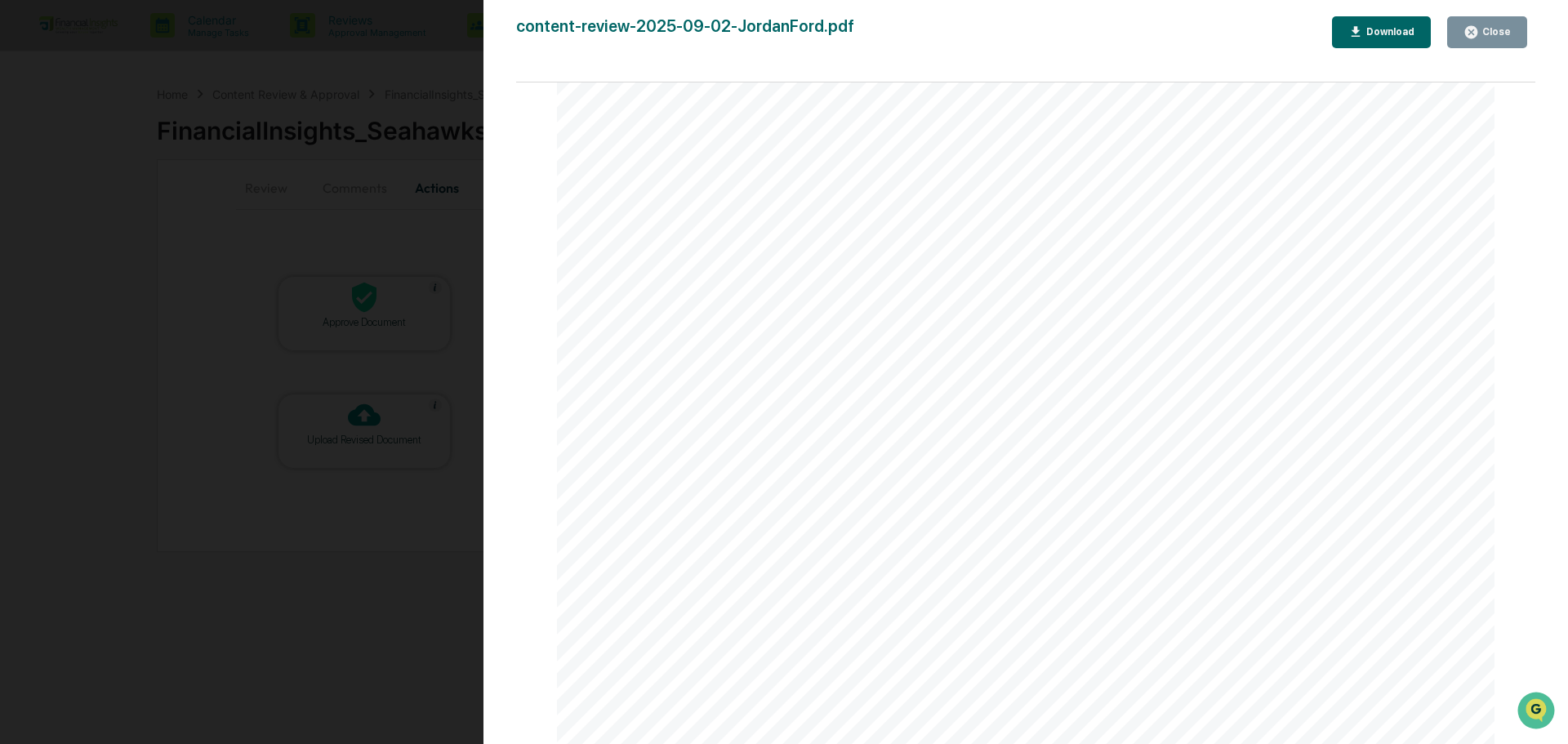
click at [1477, 29] on icon "button" at bounding box center [1471, 31] width 12 height 12
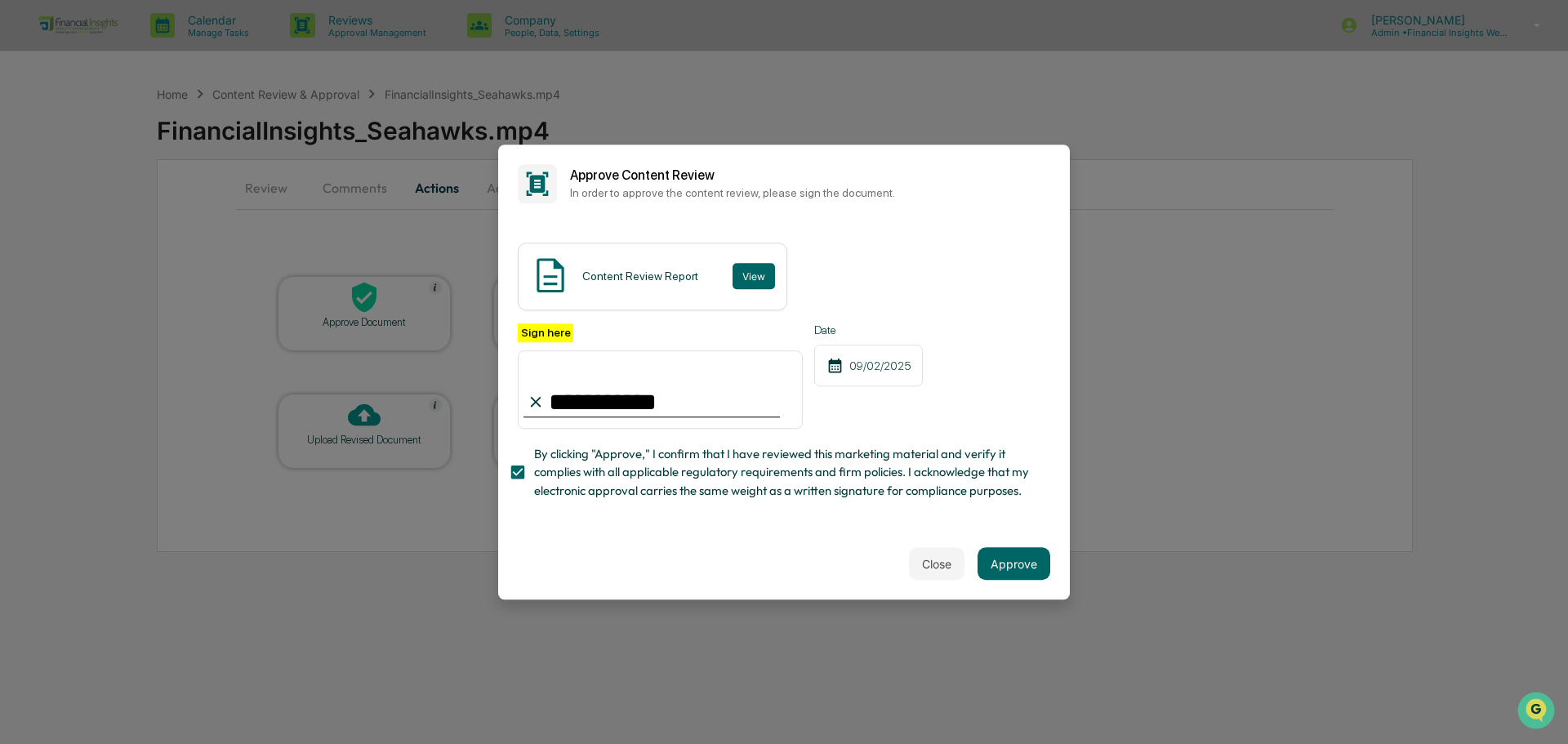
click at [1052, 568] on div "Close Approve" at bounding box center [784, 564] width 572 height 72
click at [1012, 565] on button "Approve" at bounding box center [1014, 563] width 73 height 32
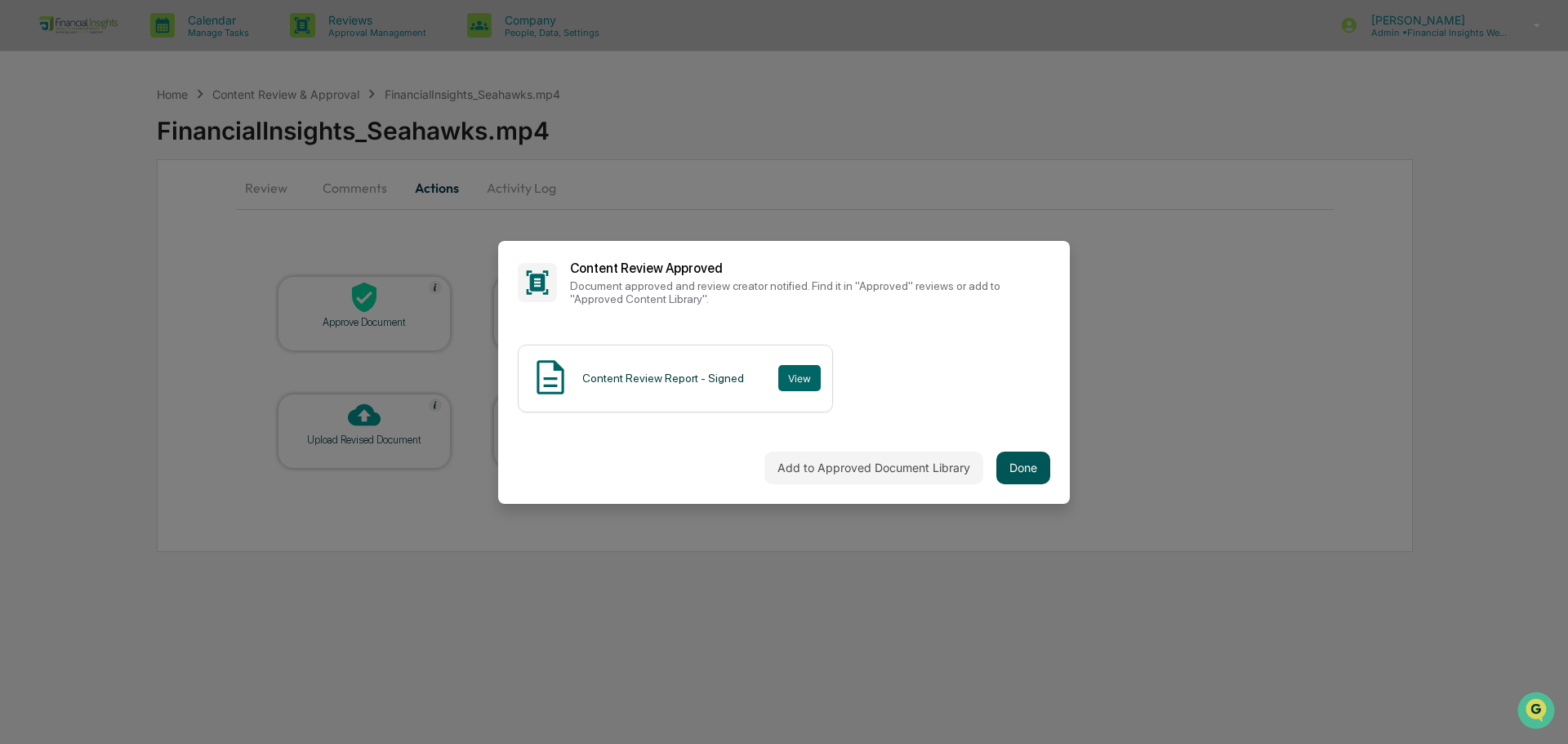
click at [1024, 465] on button "Done" at bounding box center [1023, 467] width 54 height 32
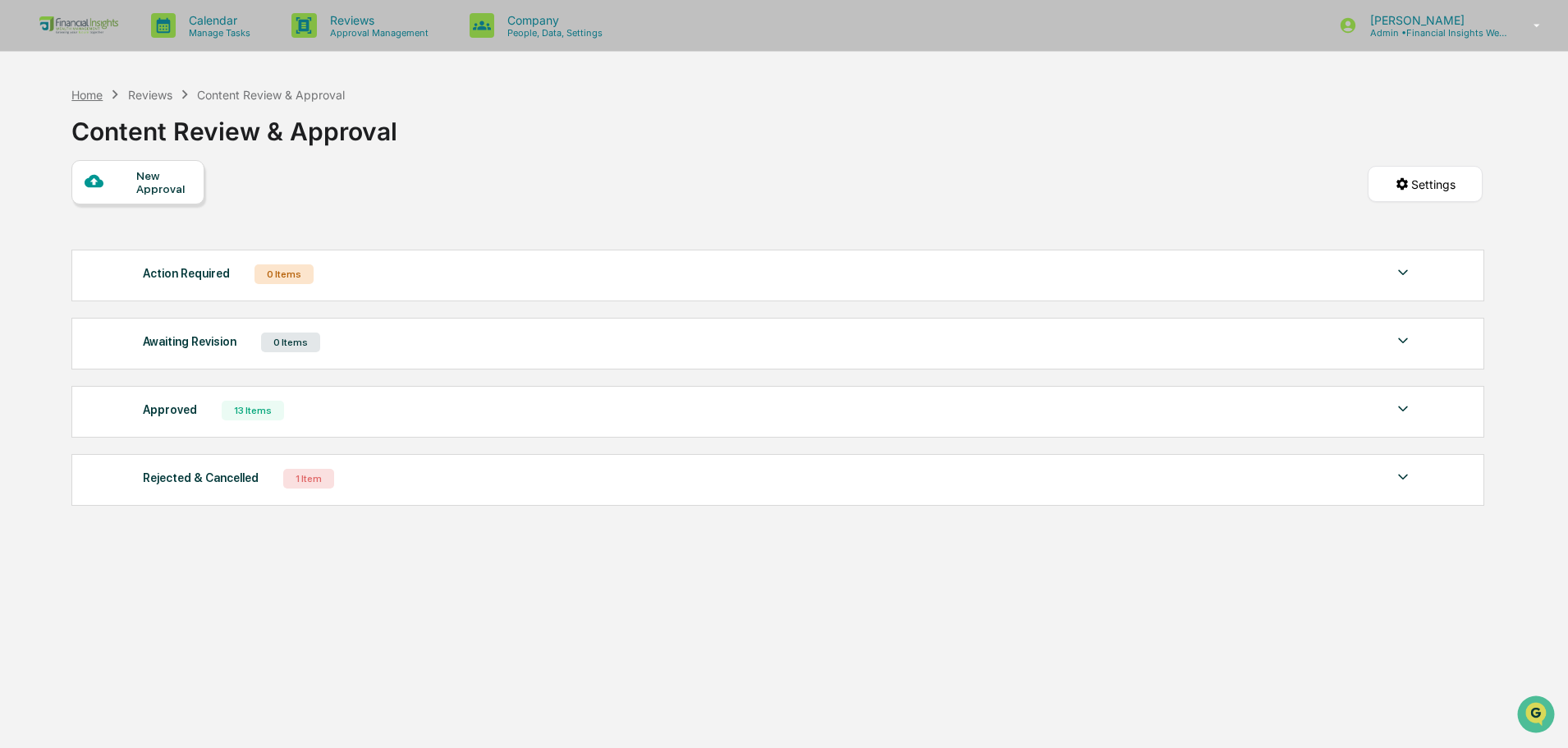
click at [86, 88] on div "Home" at bounding box center [87, 94] width 32 height 14
